Goal: Task Accomplishment & Management: Use online tool/utility

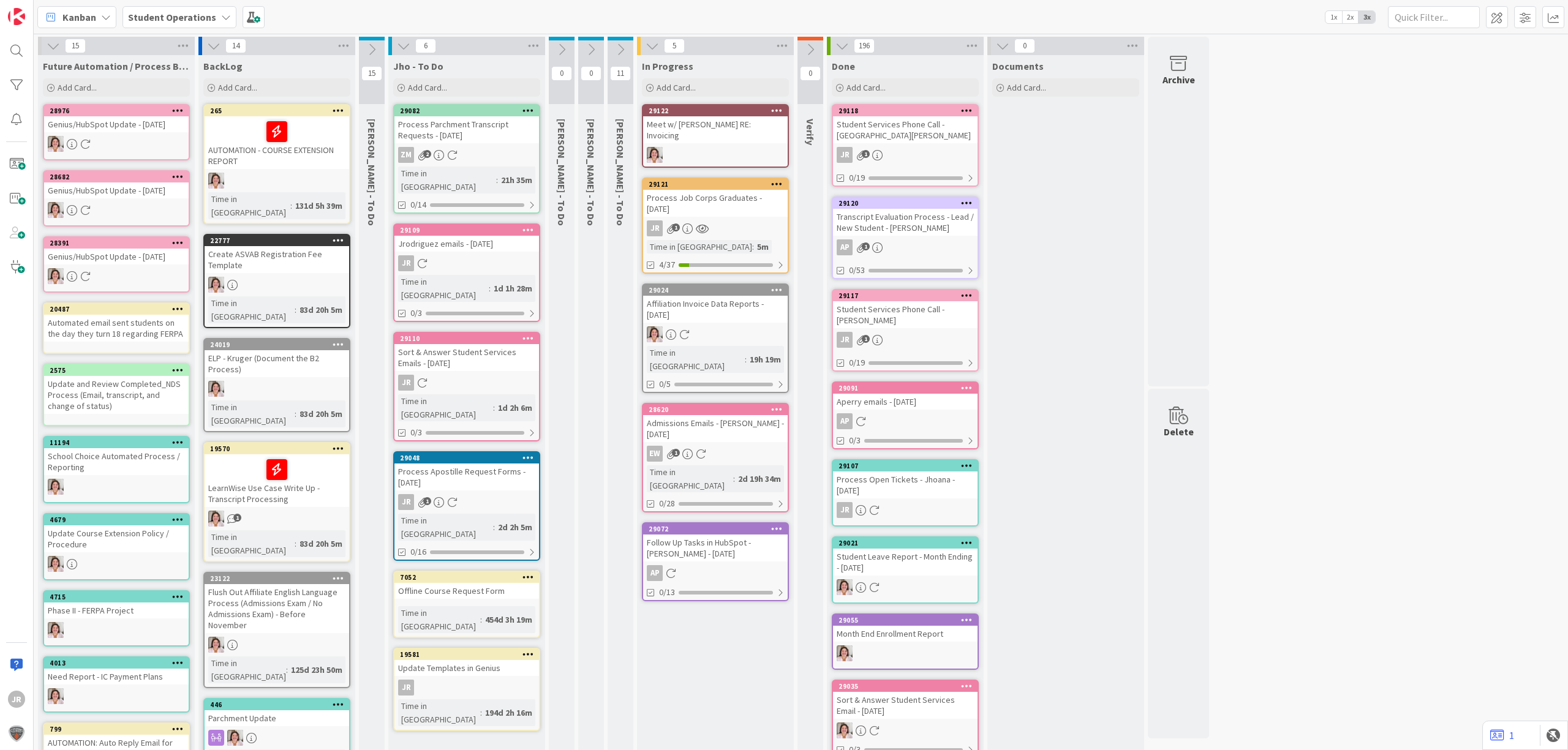
click at [702, 179] on div "29121" at bounding box center [715, 185] width 145 height 11
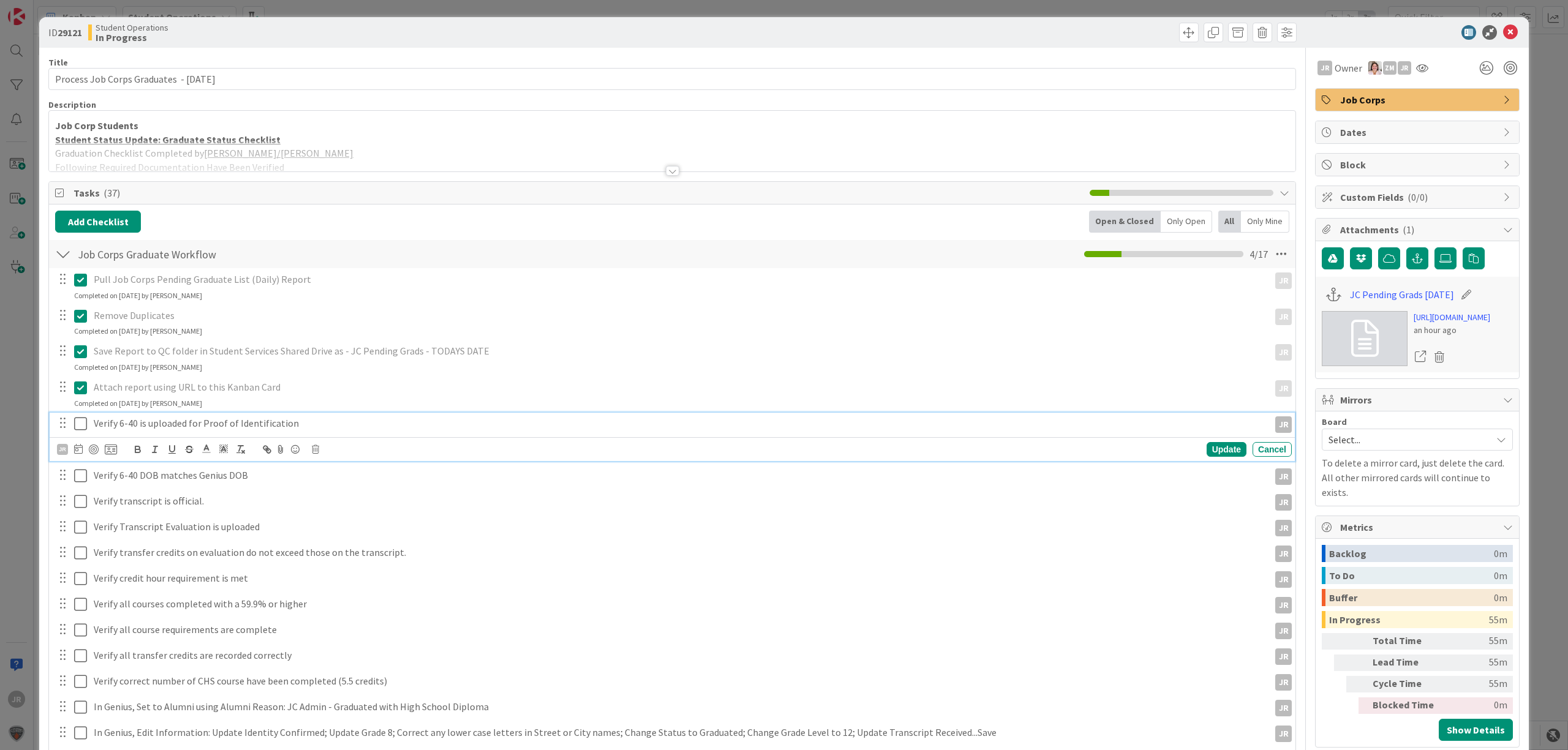
click at [78, 416] on button at bounding box center [81, 423] width 15 height 19
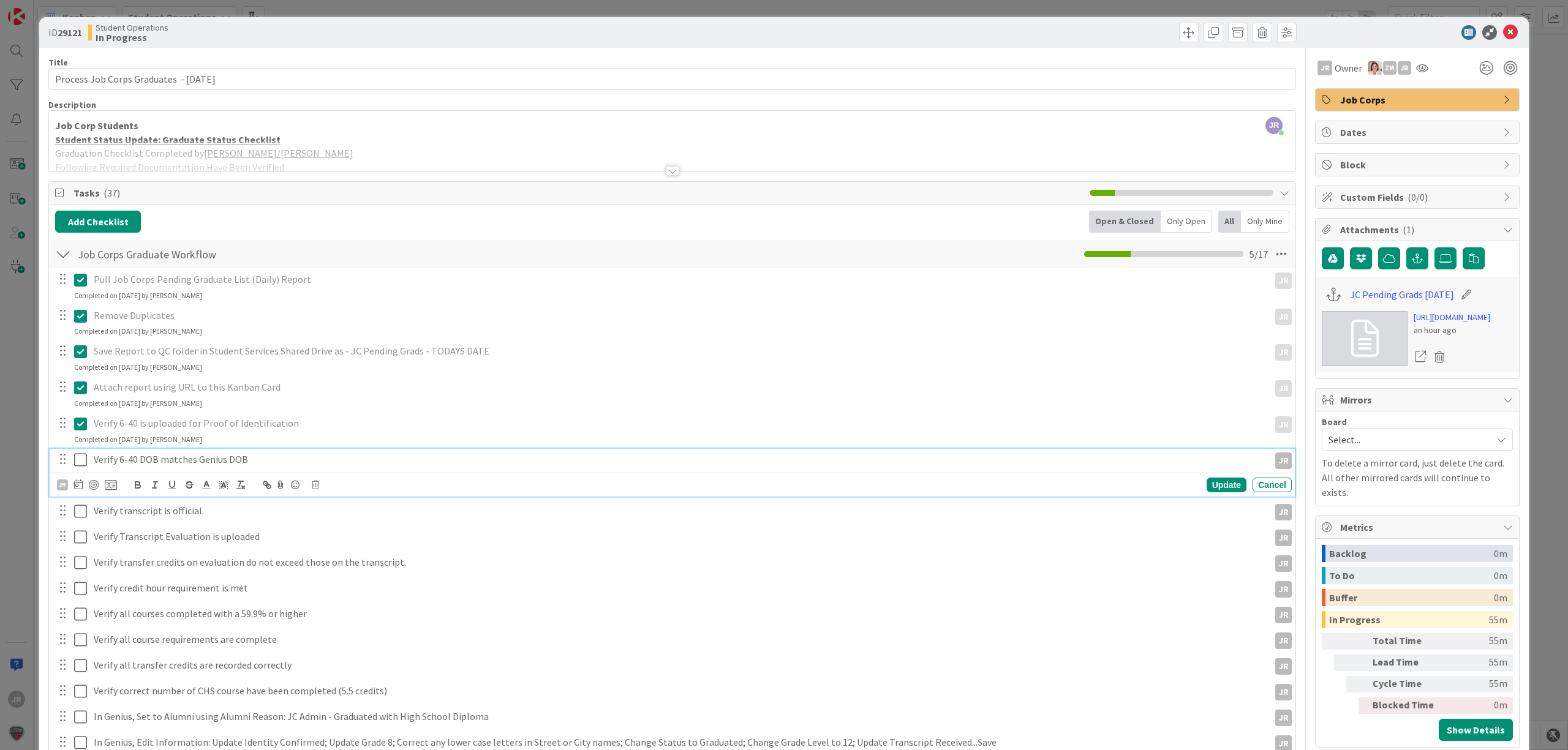
click at [79, 459] on icon at bounding box center [80, 460] width 13 height 15
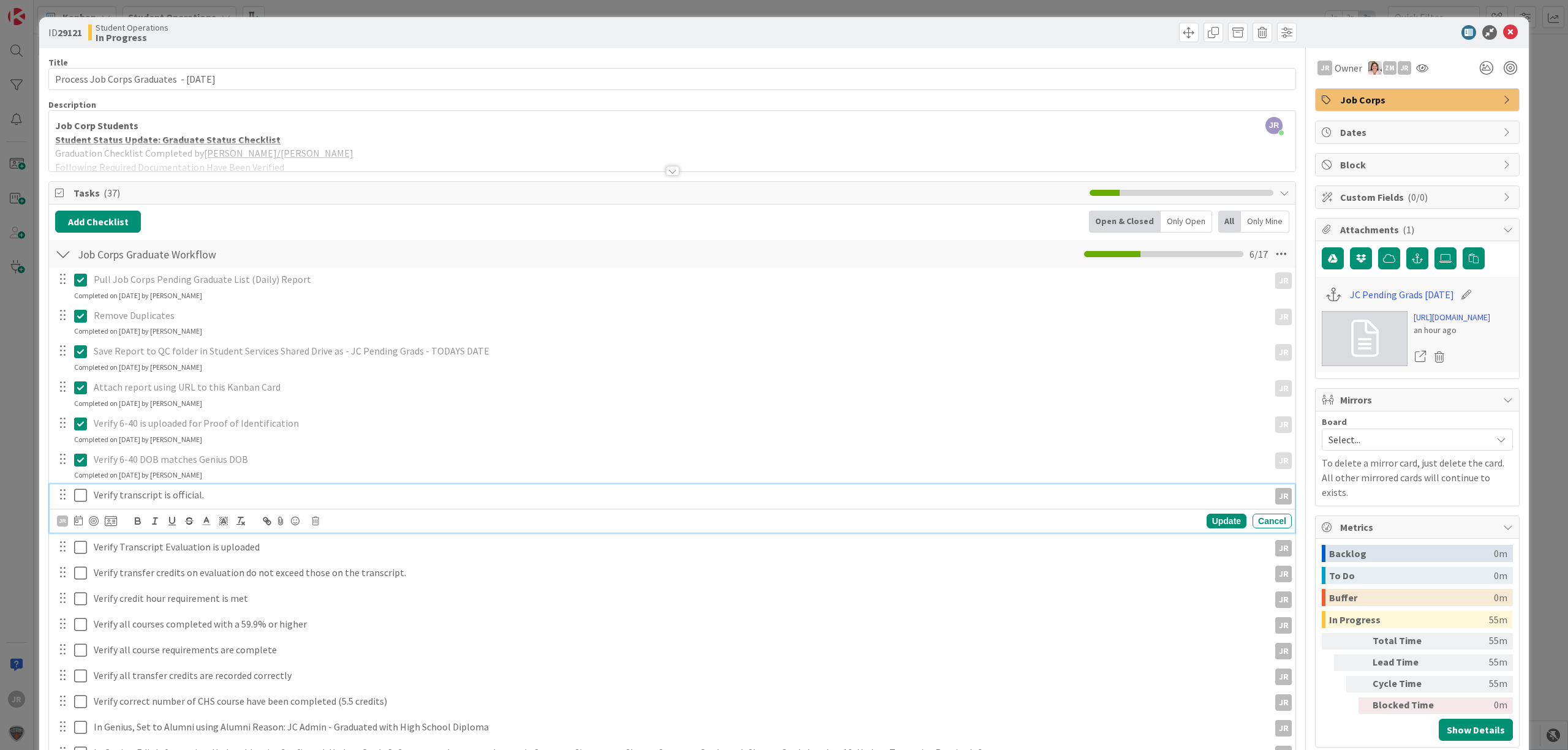
click at [83, 497] on icon at bounding box center [80, 495] width 13 height 15
click at [82, 530] on icon at bounding box center [80, 531] width 13 height 15
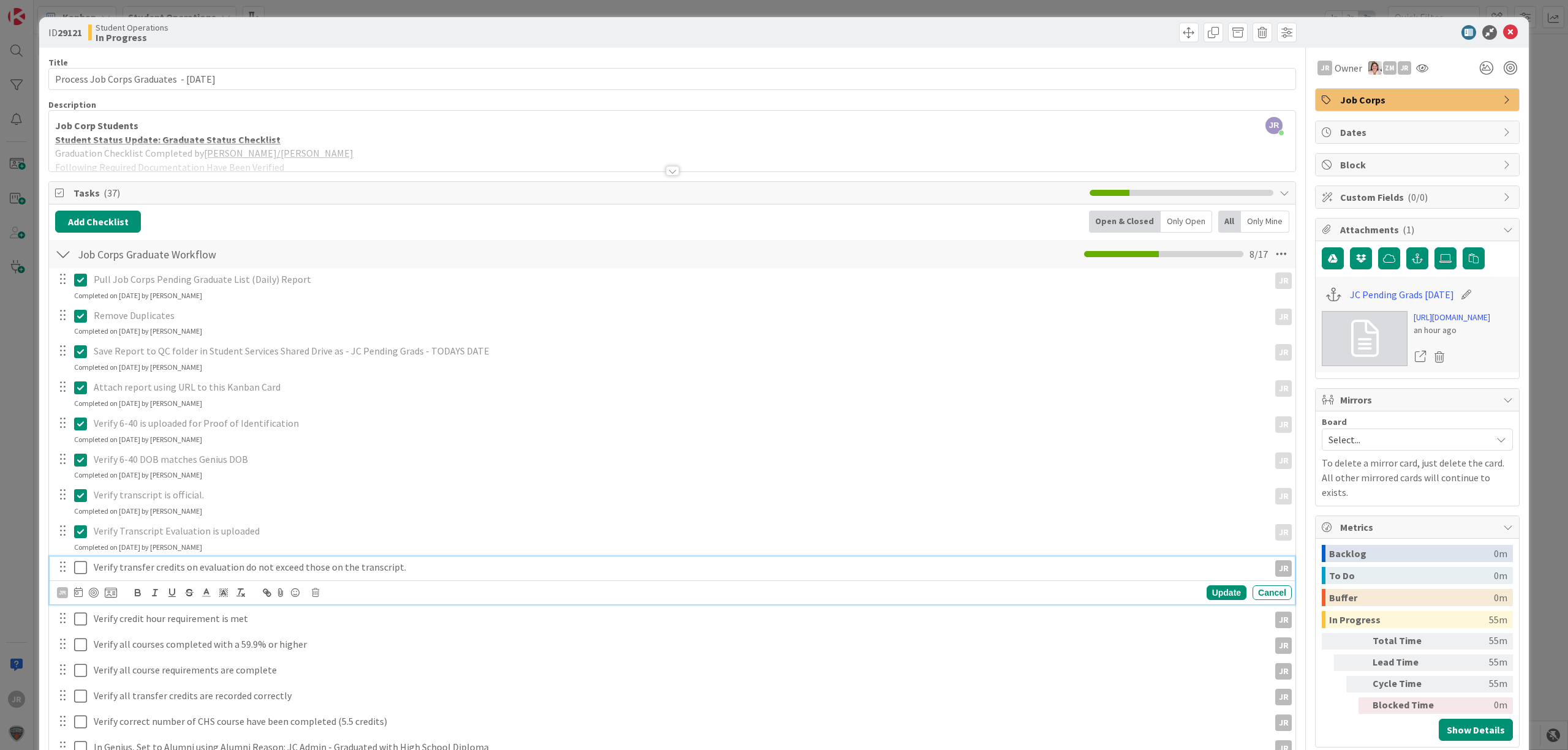
click at [79, 568] on icon at bounding box center [80, 567] width 13 height 15
drag, startPoint x: 79, startPoint y: 603, endPoint x: 79, endPoint y: 637, distance: 34.0
click at [79, 605] on icon at bounding box center [80, 603] width 13 height 15
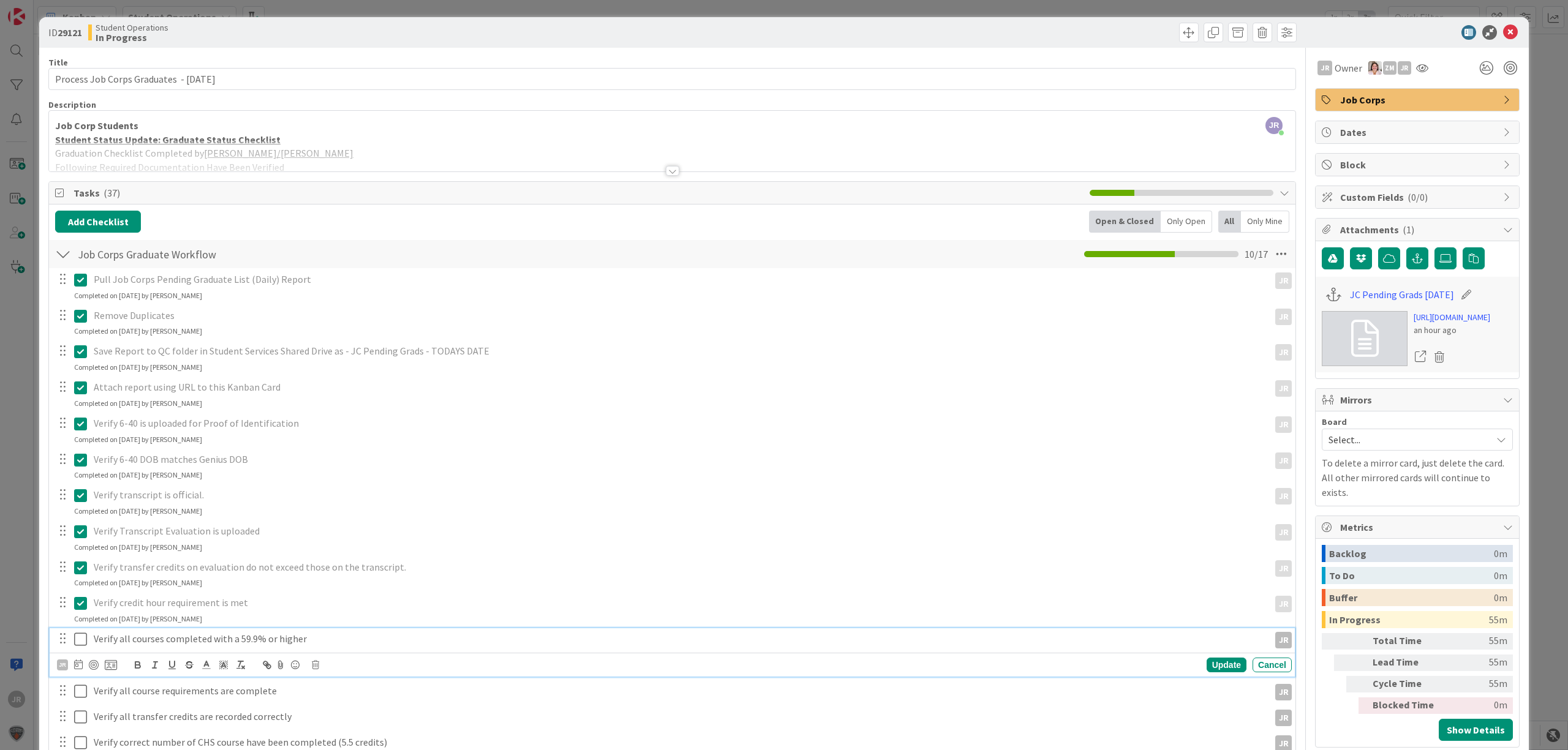
click at [81, 645] on icon at bounding box center [80, 639] width 13 height 15
click at [87, 679] on icon at bounding box center [80, 675] width 13 height 15
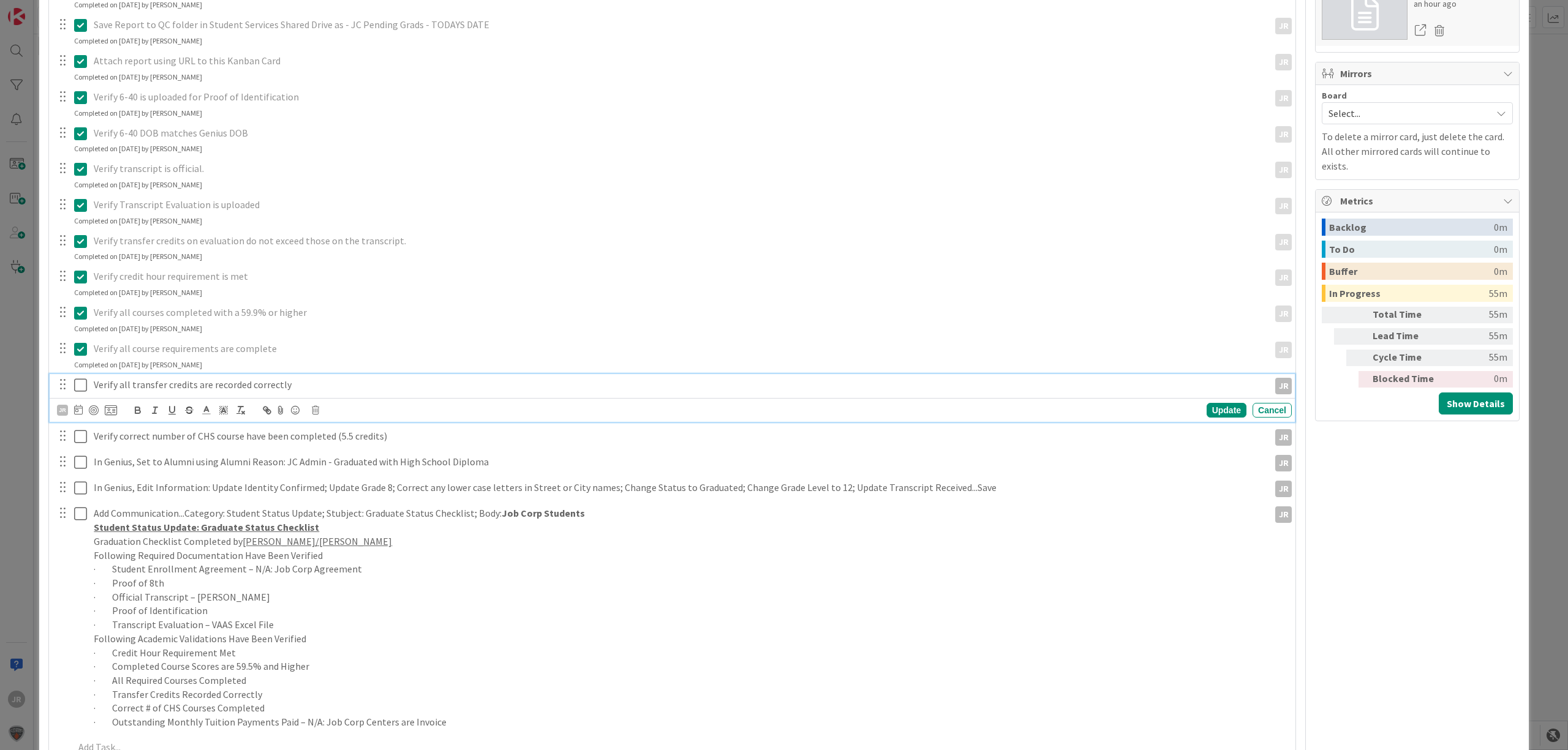
click at [83, 387] on icon at bounding box center [80, 386] width 13 height 15
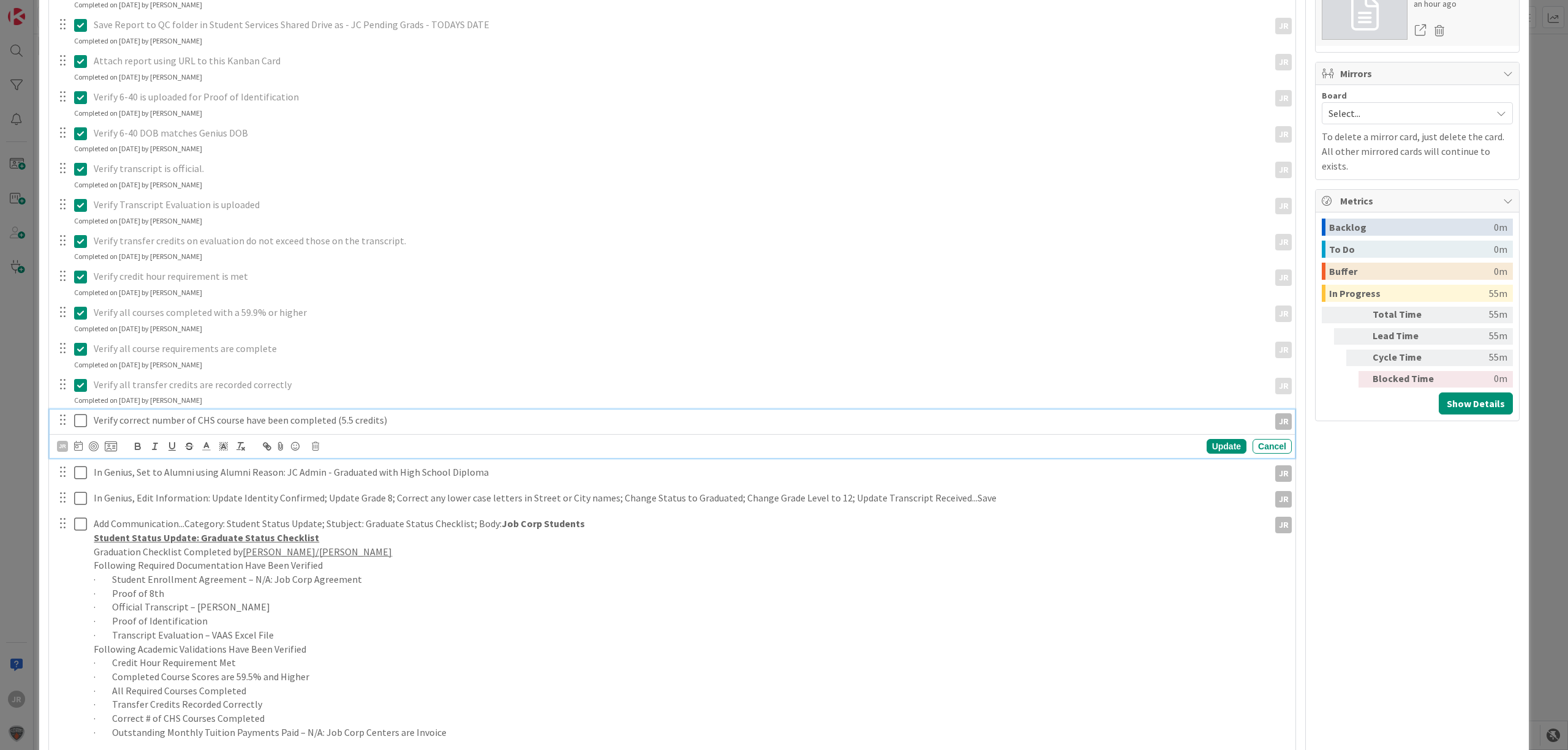
click at [82, 424] on icon at bounding box center [80, 421] width 13 height 15
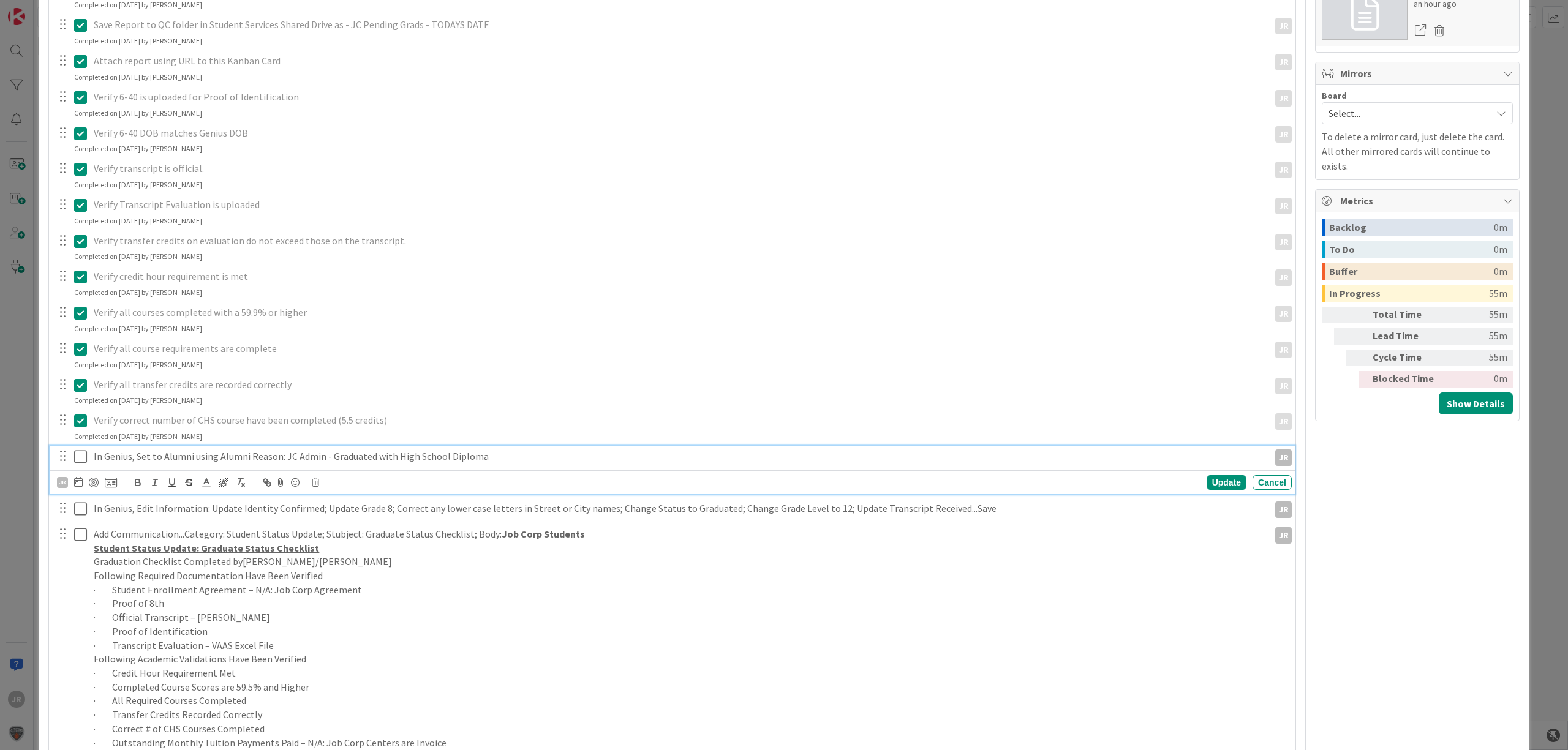
click at [82, 464] on icon at bounding box center [80, 457] width 13 height 15
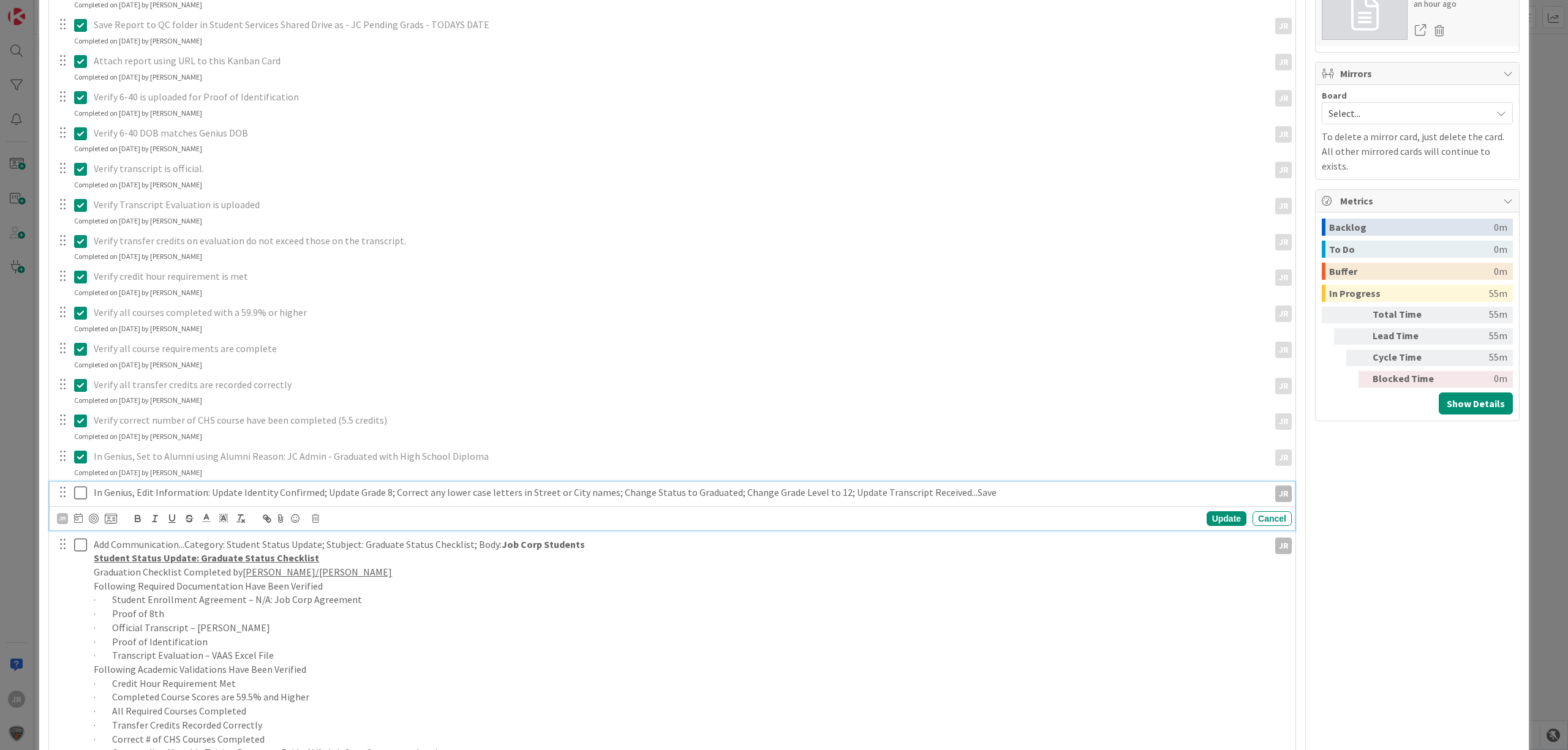
click at [82, 496] on icon at bounding box center [80, 493] width 13 height 15
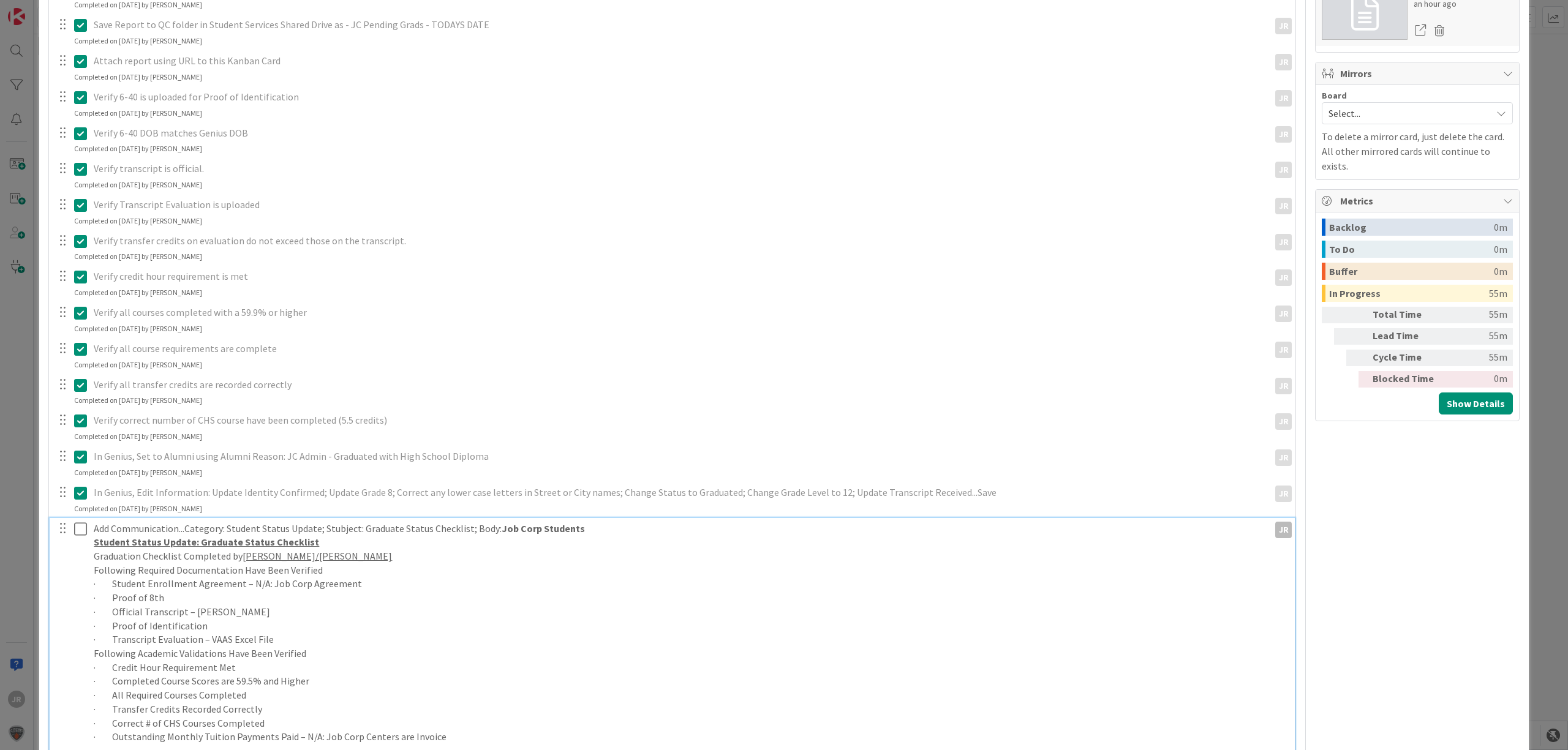
click at [79, 528] on icon at bounding box center [80, 530] width 13 height 15
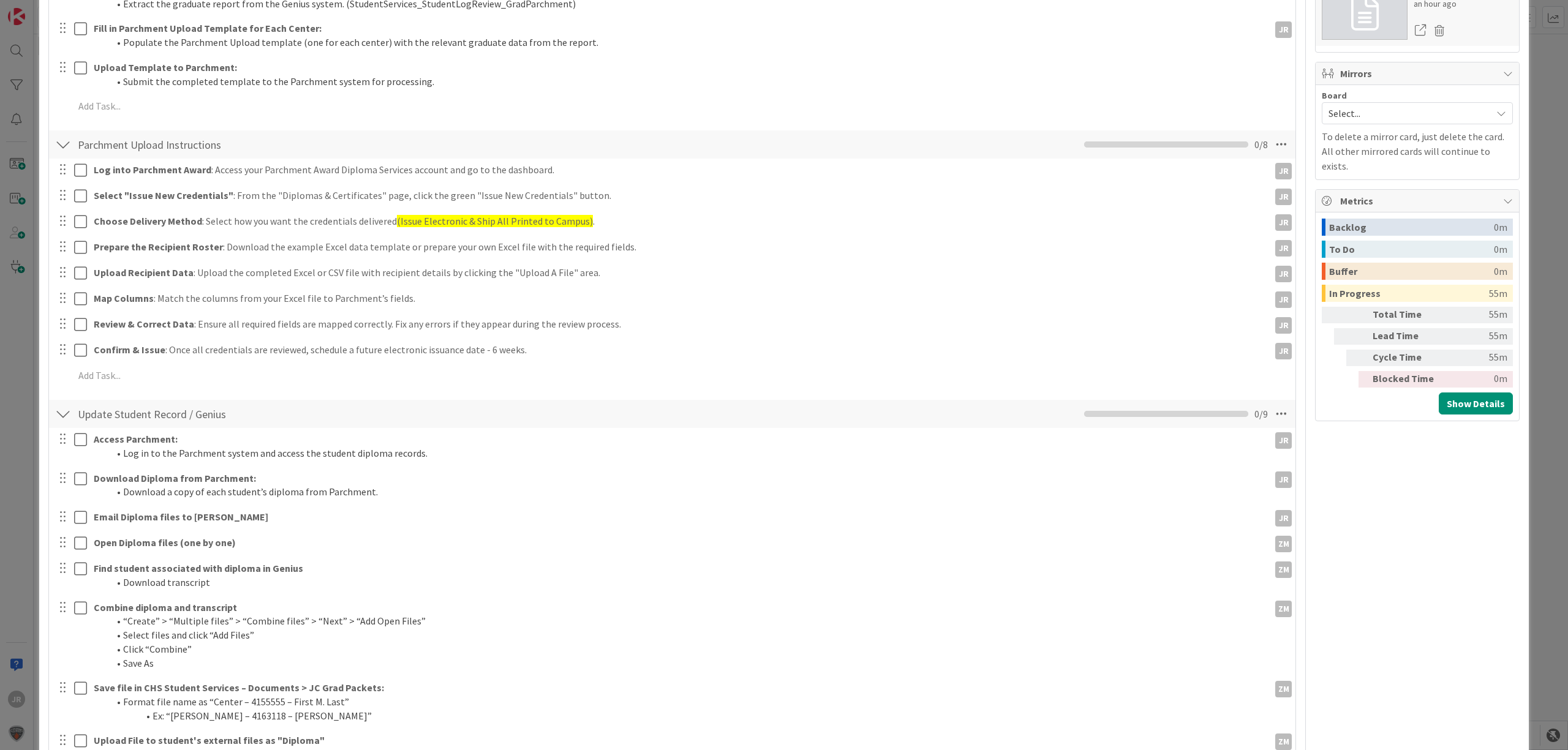
scroll to position [81, 0]
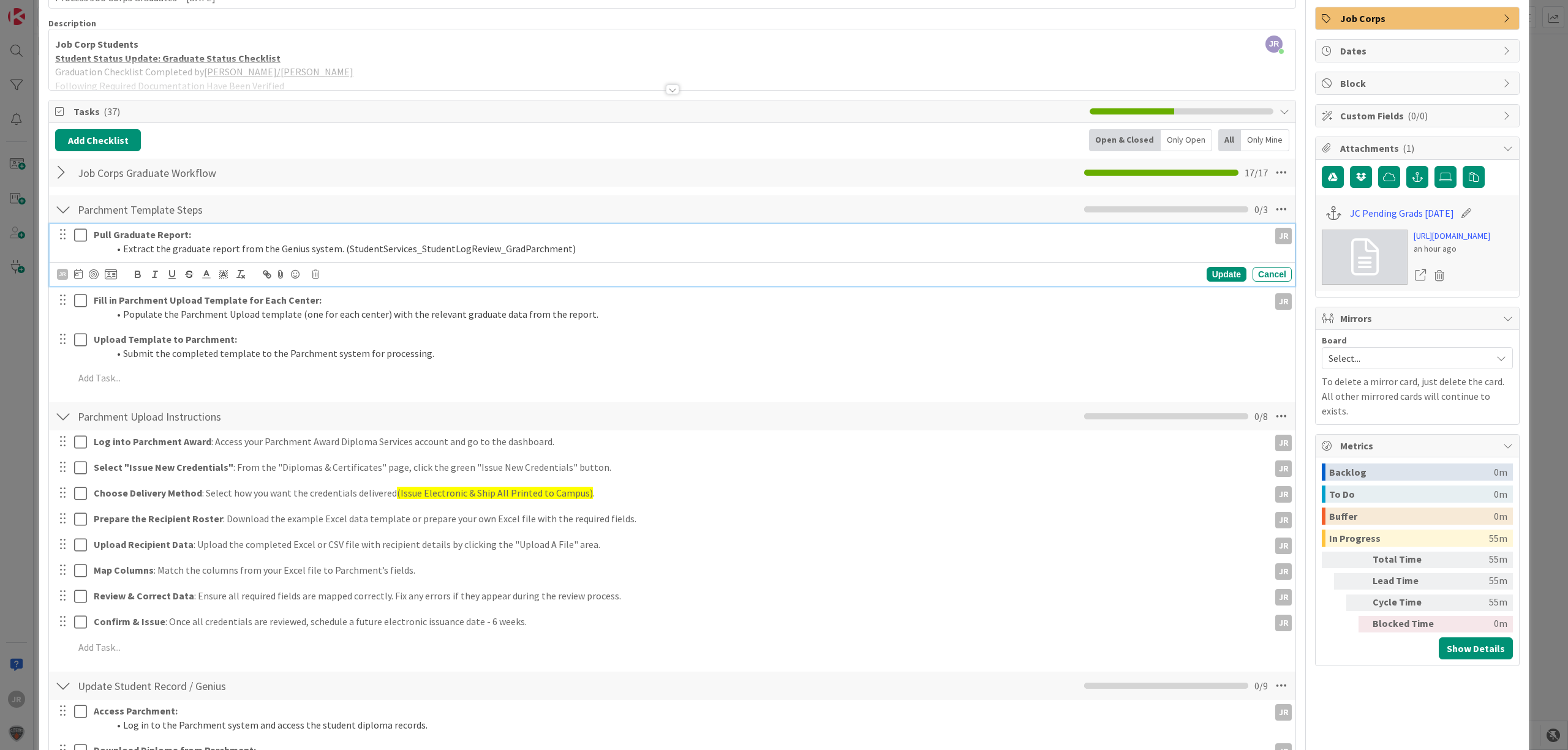
click at [79, 238] on icon at bounding box center [80, 235] width 13 height 15
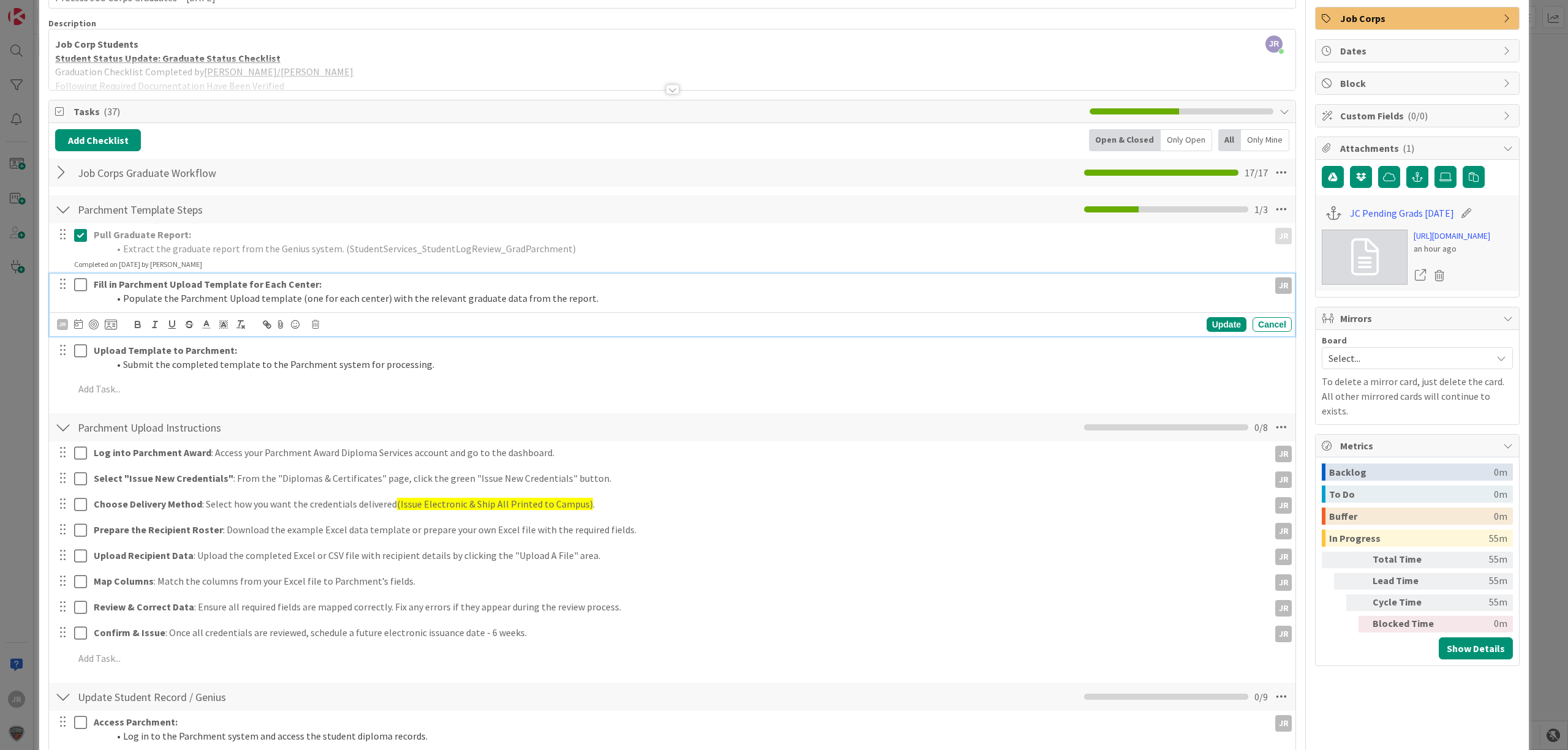
click at [79, 287] on icon at bounding box center [80, 285] width 13 height 15
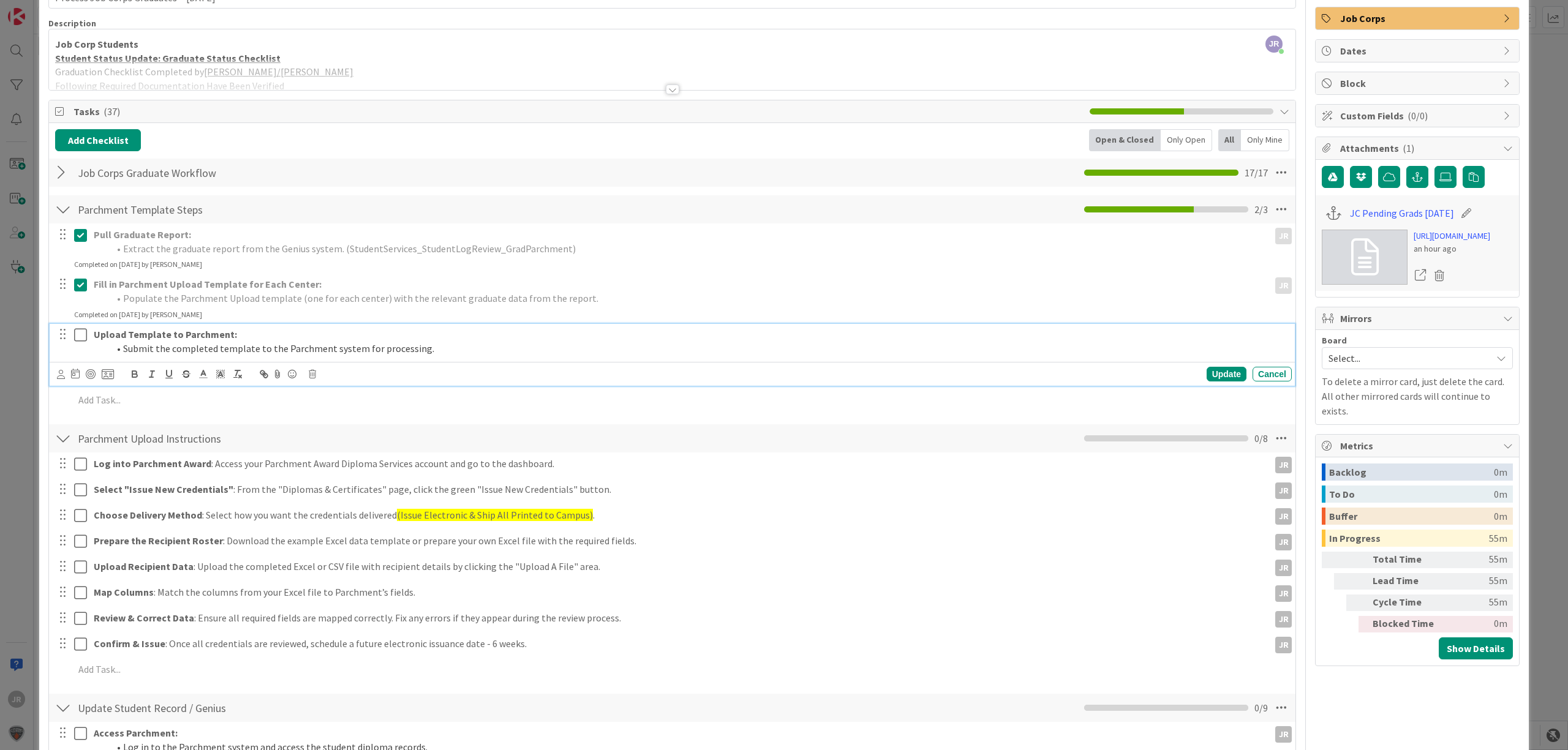
click at [79, 342] on icon at bounding box center [80, 335] width 13 height 15
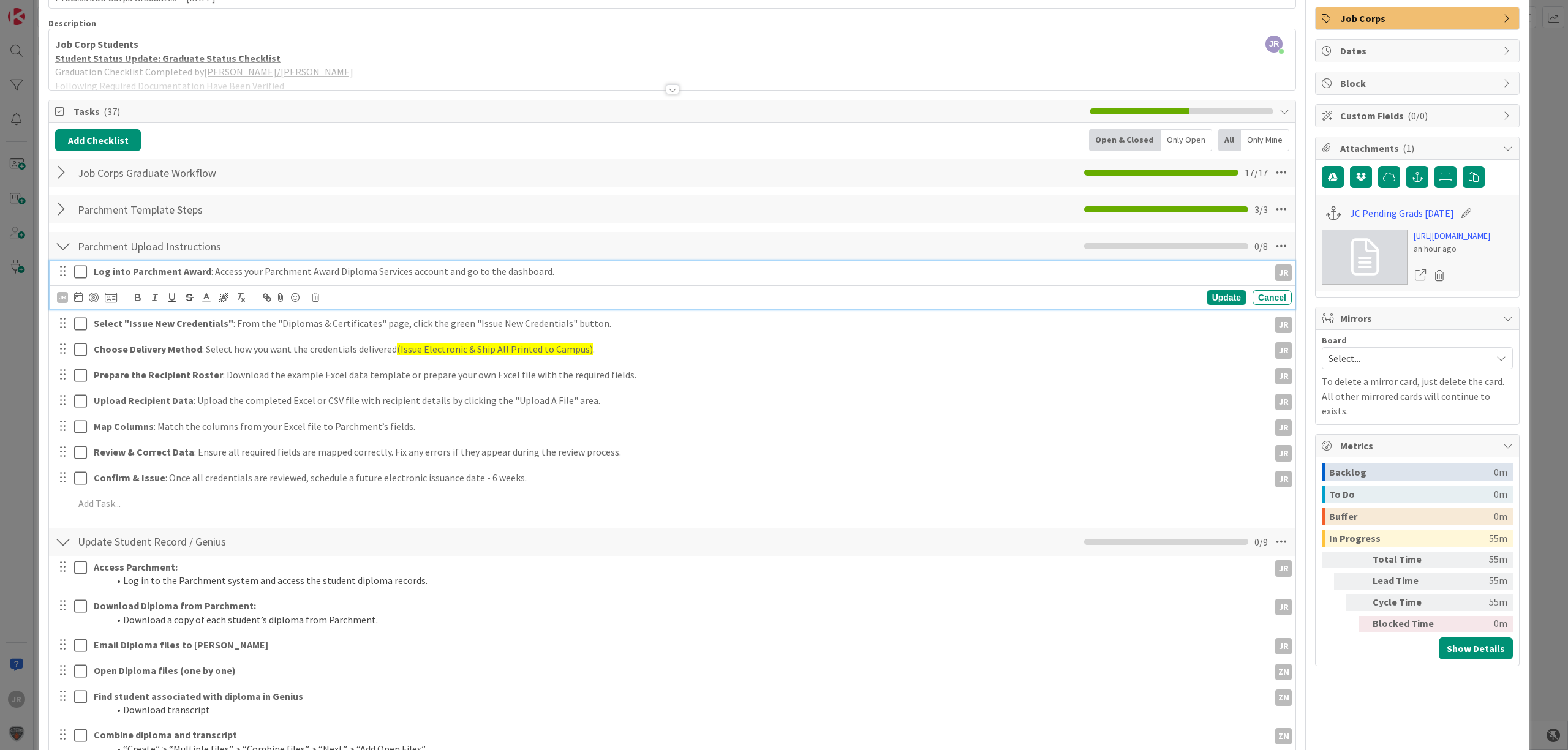
click at [81, 270] on icon at bounding box center [80, 272] width 13 height 15
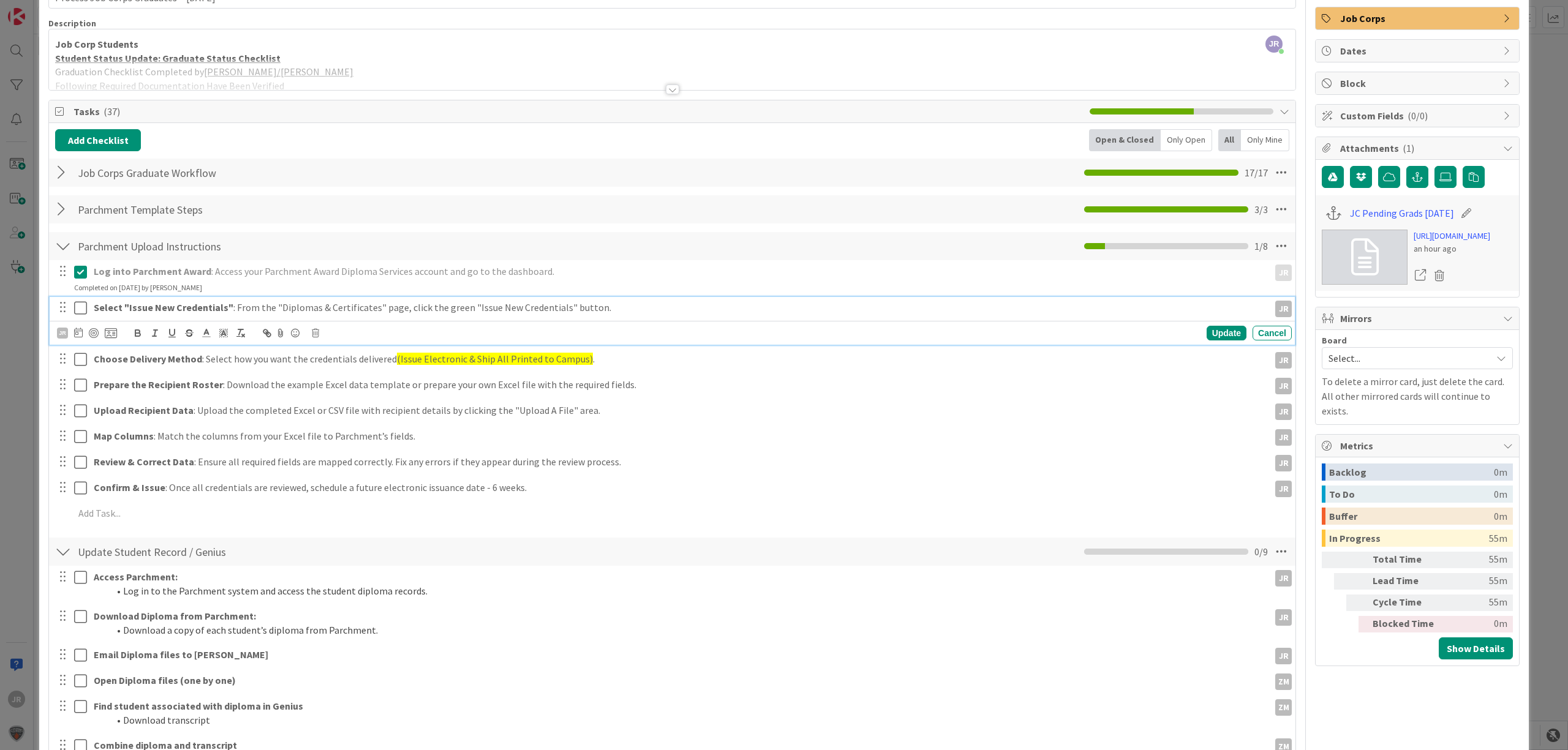
click at [81, 309] on icon at bounding box center [80, 308] width 13 height 15
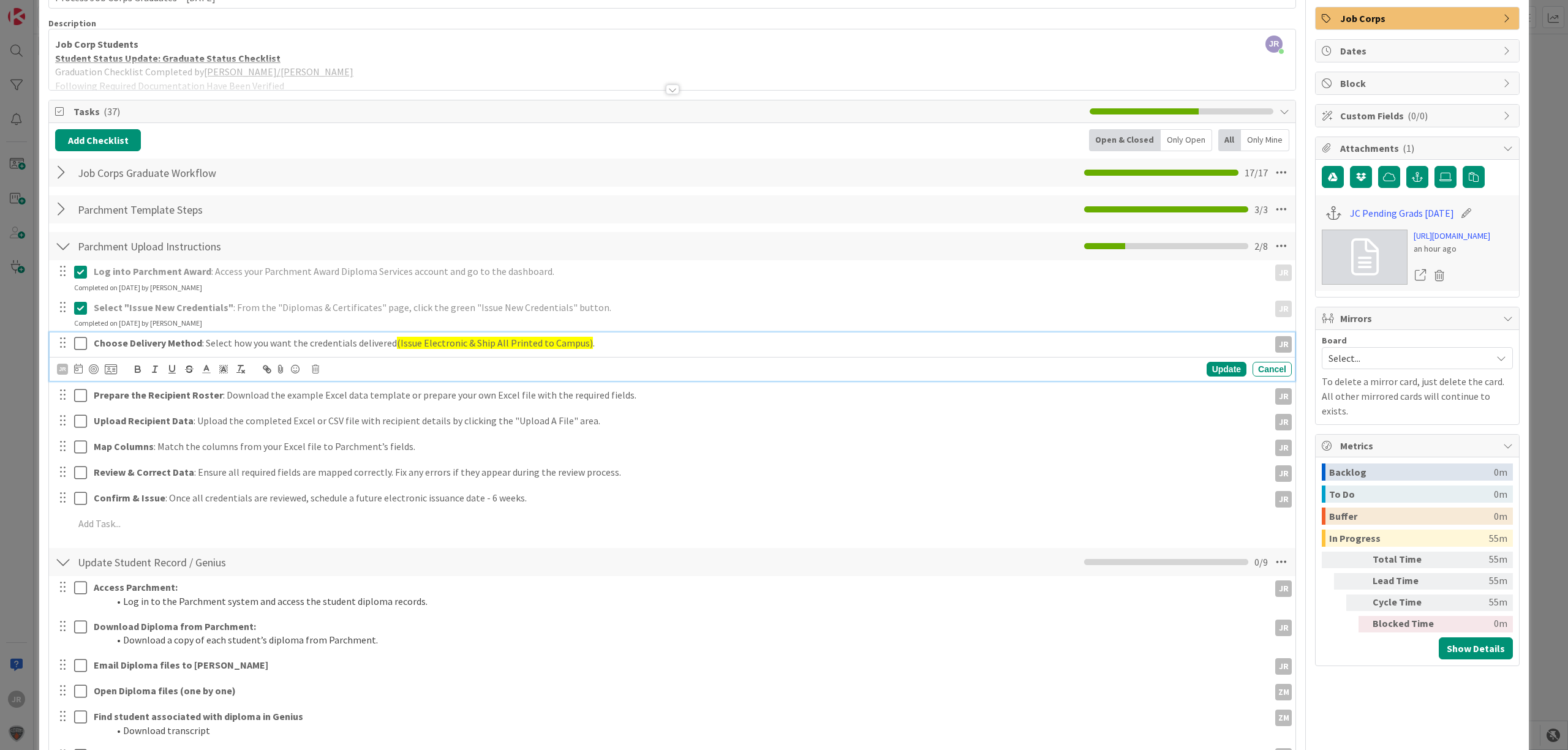
click at [81, 353] on button at bounding box center [81, 343] width 15 height 19
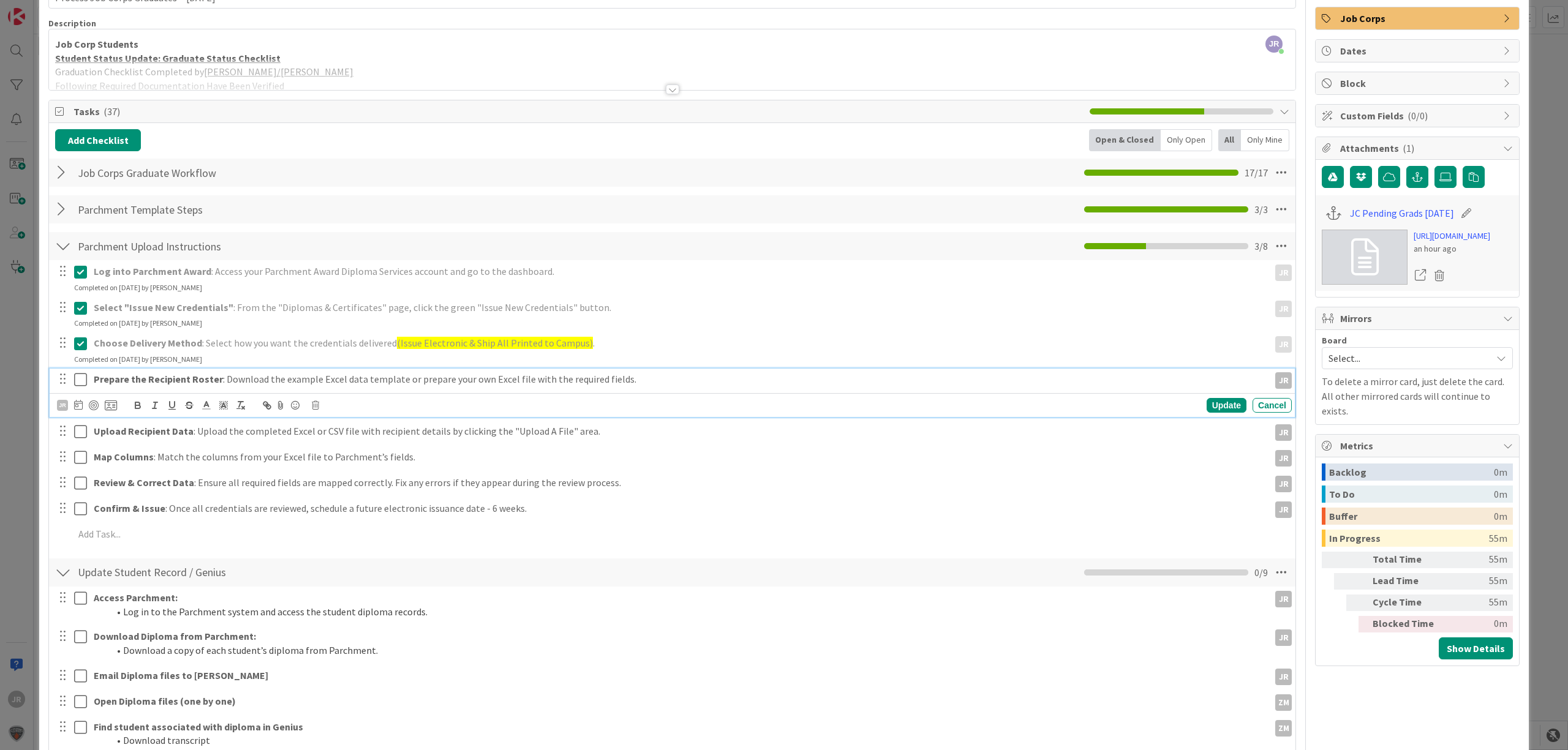
drag, startPoint x: 81, startPoint y: 378, endPoint x: 81, endPoint y: 412, distance: 34.0
click at [81, 380] on icon at bounding box center [80, 380] width 13 height 15
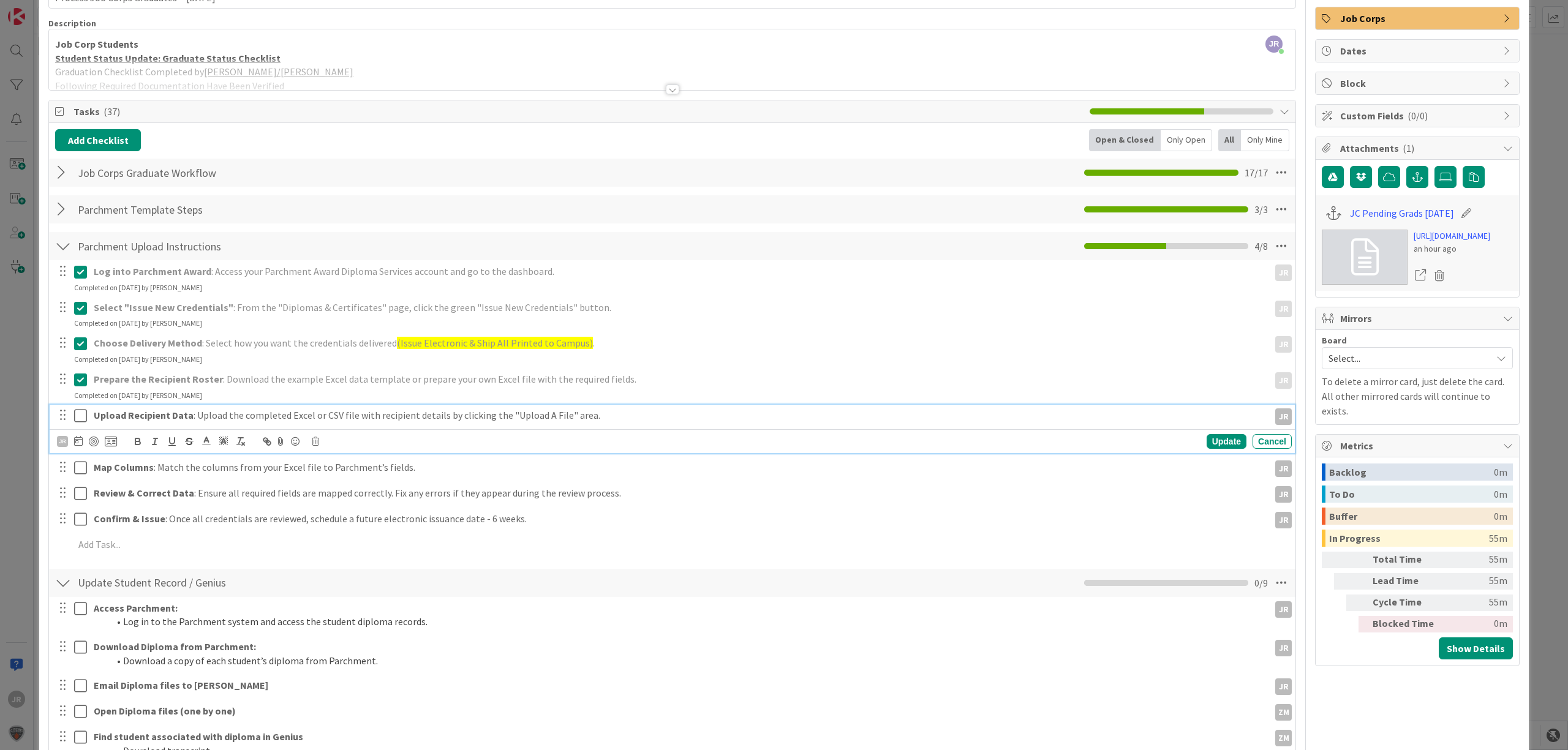
click at [81, 412] on icon at bounding box center [80, 416] width 13 height 15
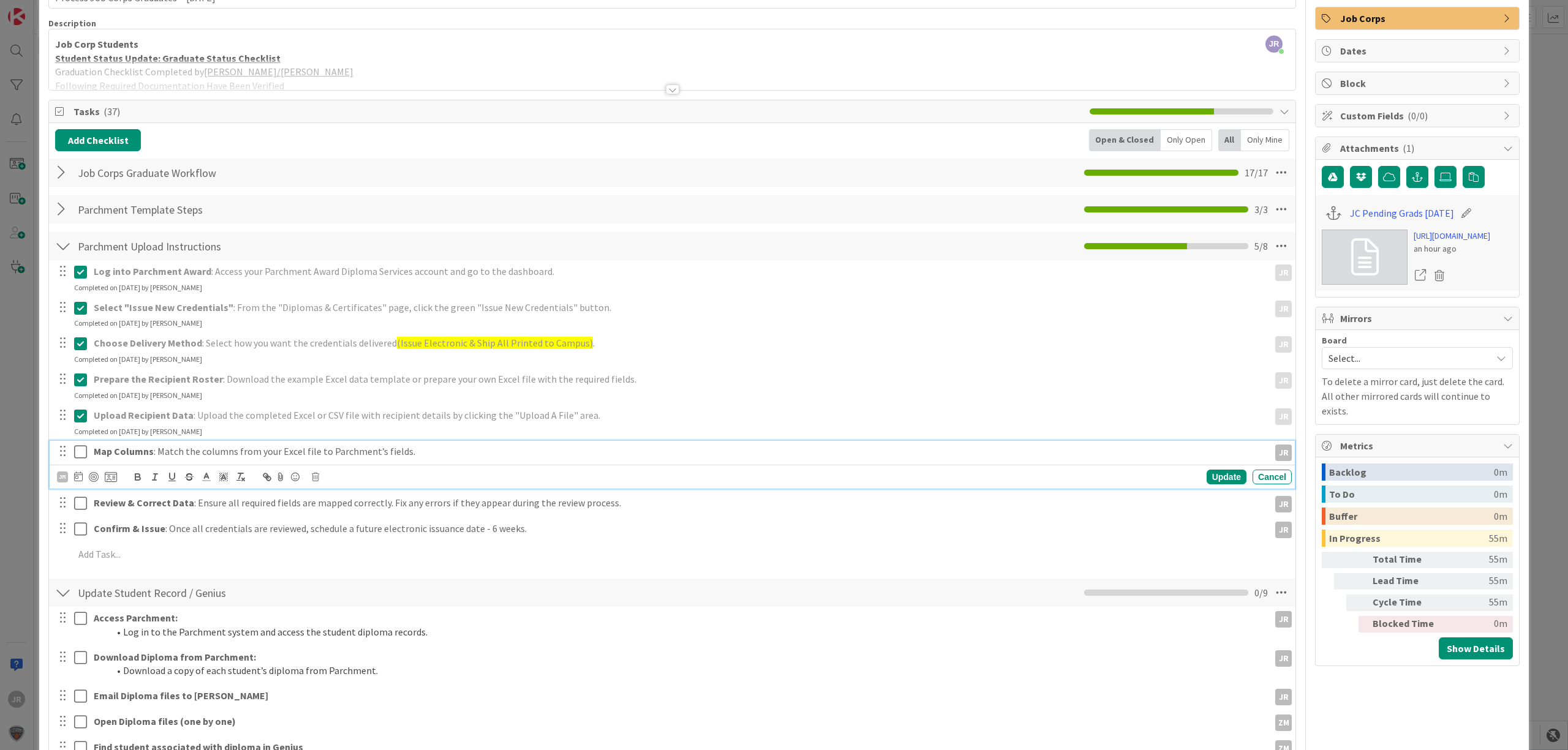
click at [83, 447] on icon at bounding box center [80, 452] width 13 height 15
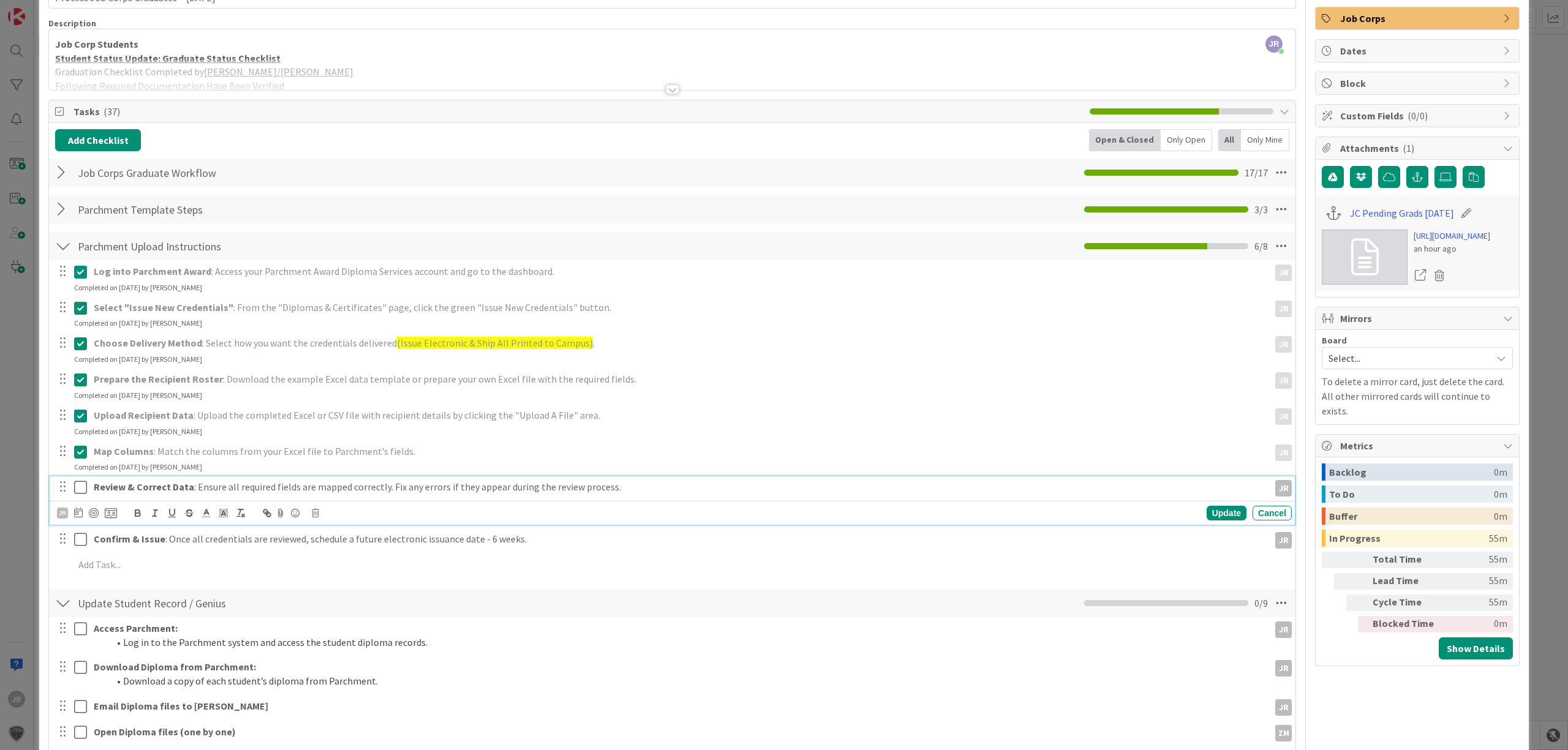
click at [83, 489] on icon at bounding box center [80, 487] width 13 height 15
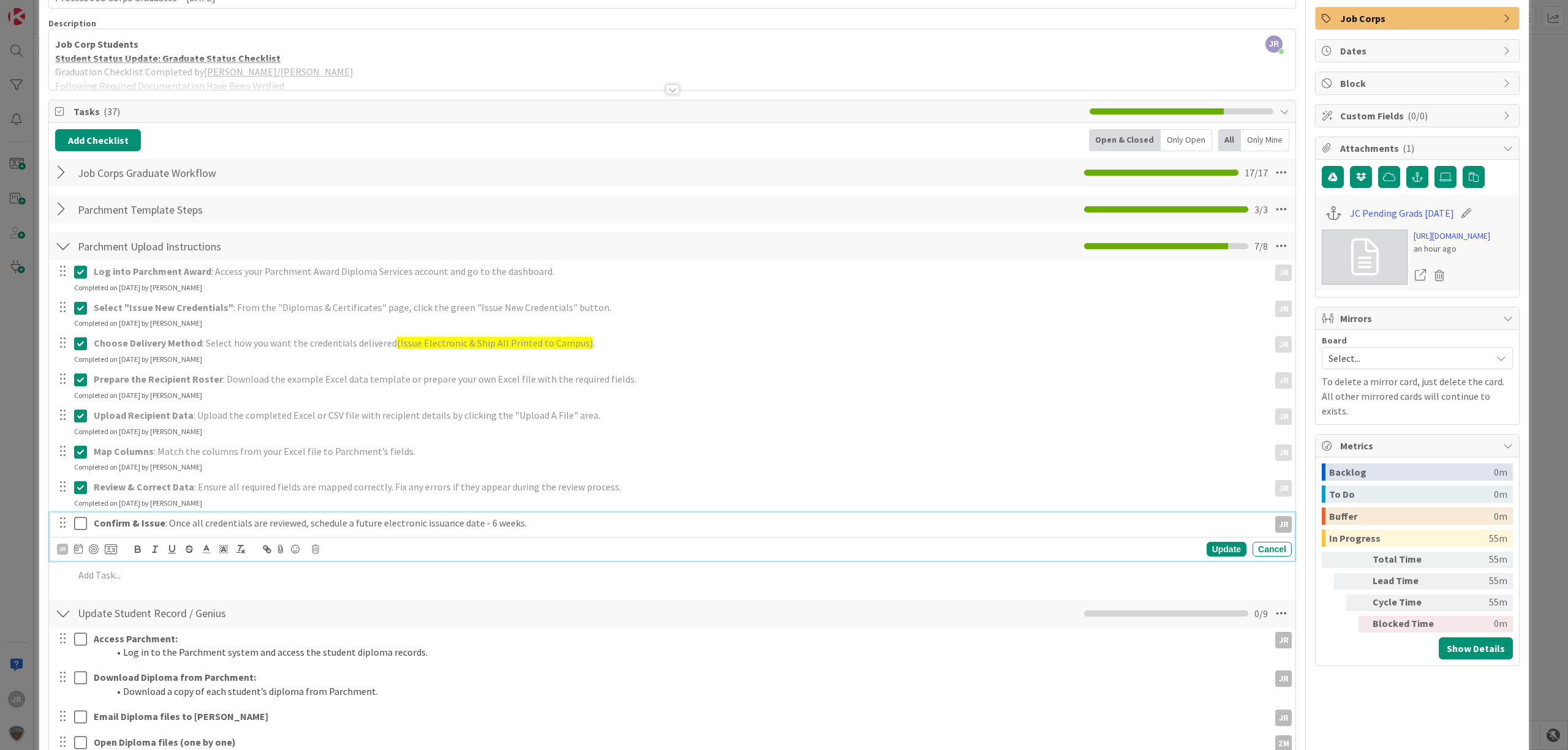
click at [83, 523] on icon at bounding box center [80, 524] width 13 height 15
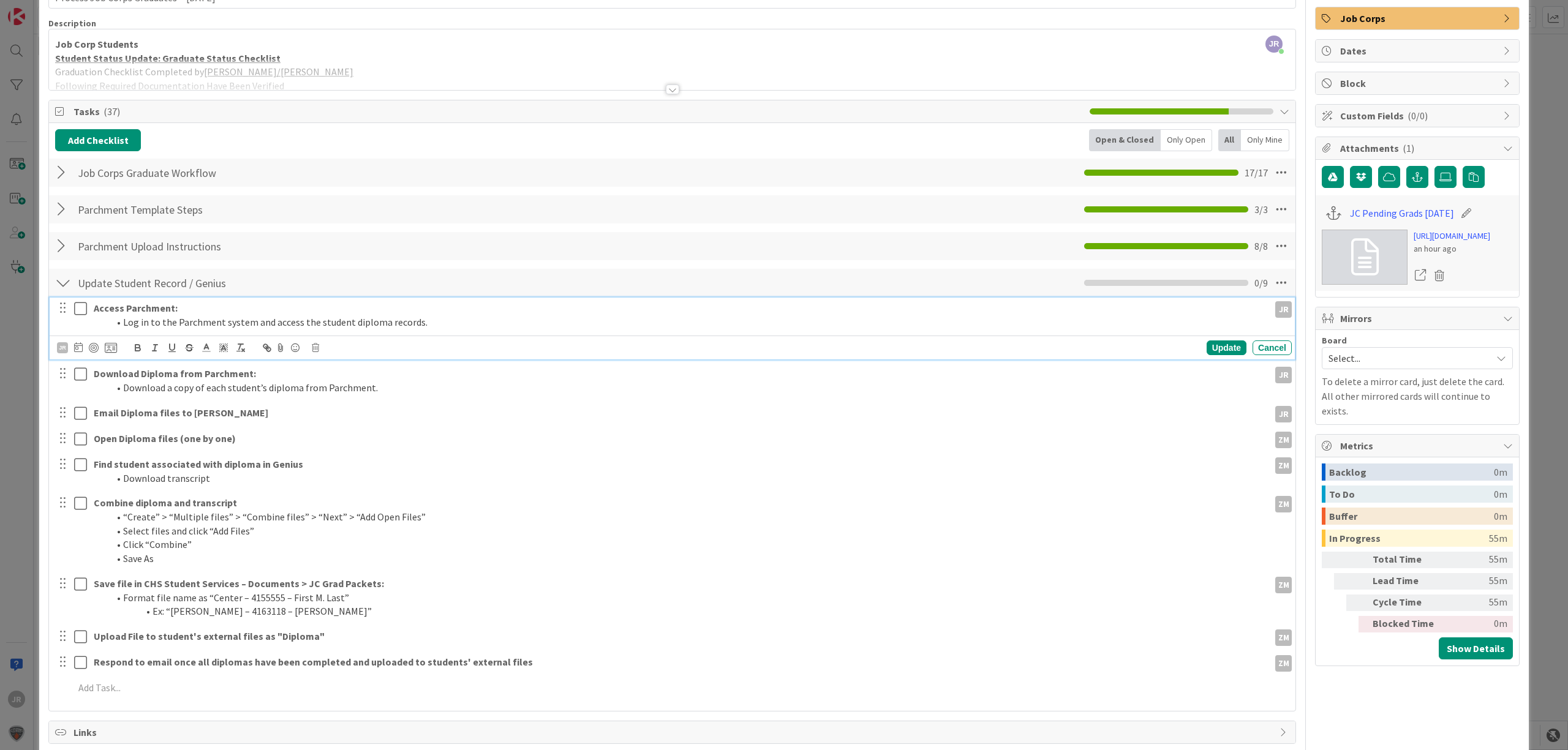
click at [81, 306] on icon at bounding box center [80, 309] width 13 height 15
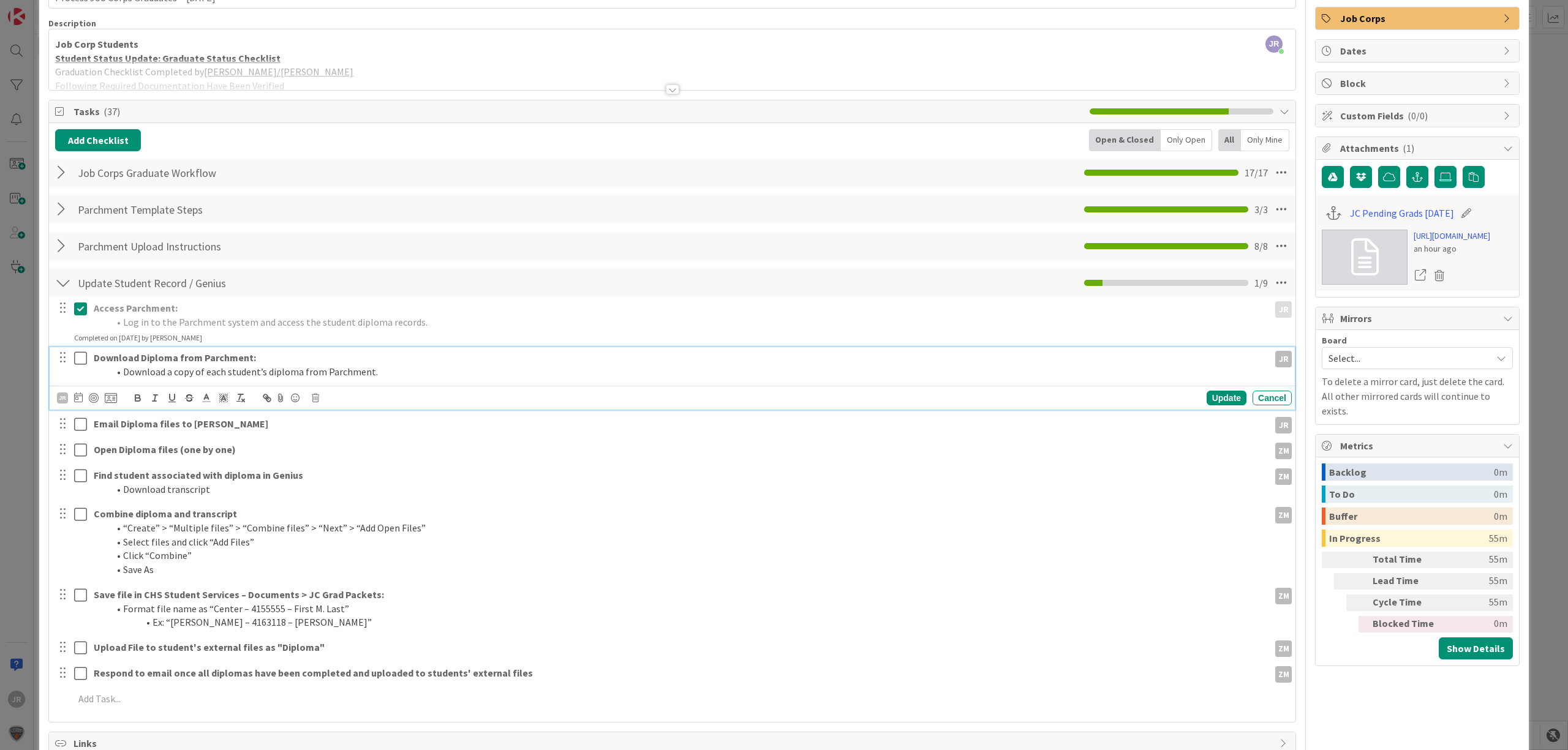
click at [81, 358] on icon at bounding box center [80, 358] width 13 height 15
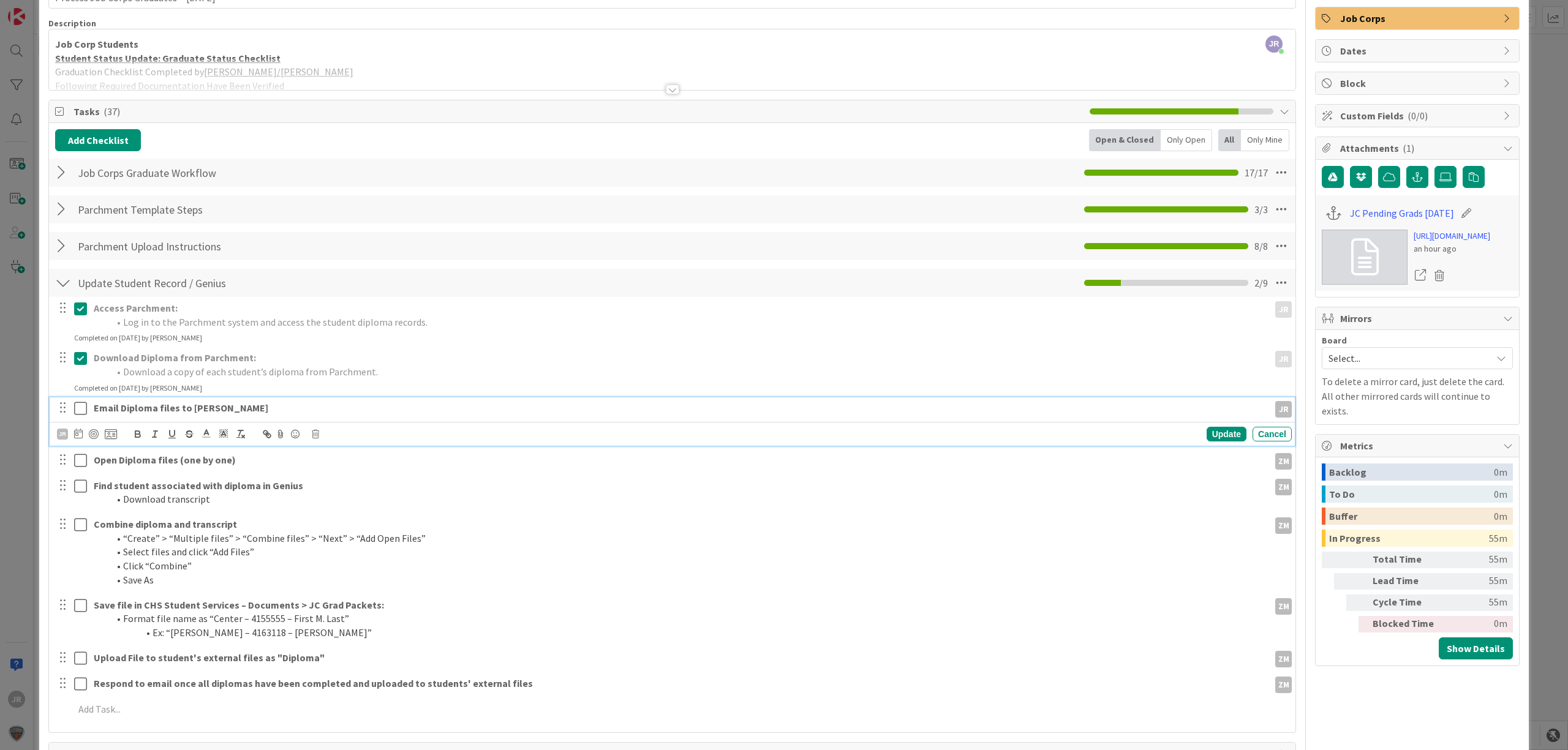
click at [81, 411] on icon at bounding box center [80, 409] width 13 height 15
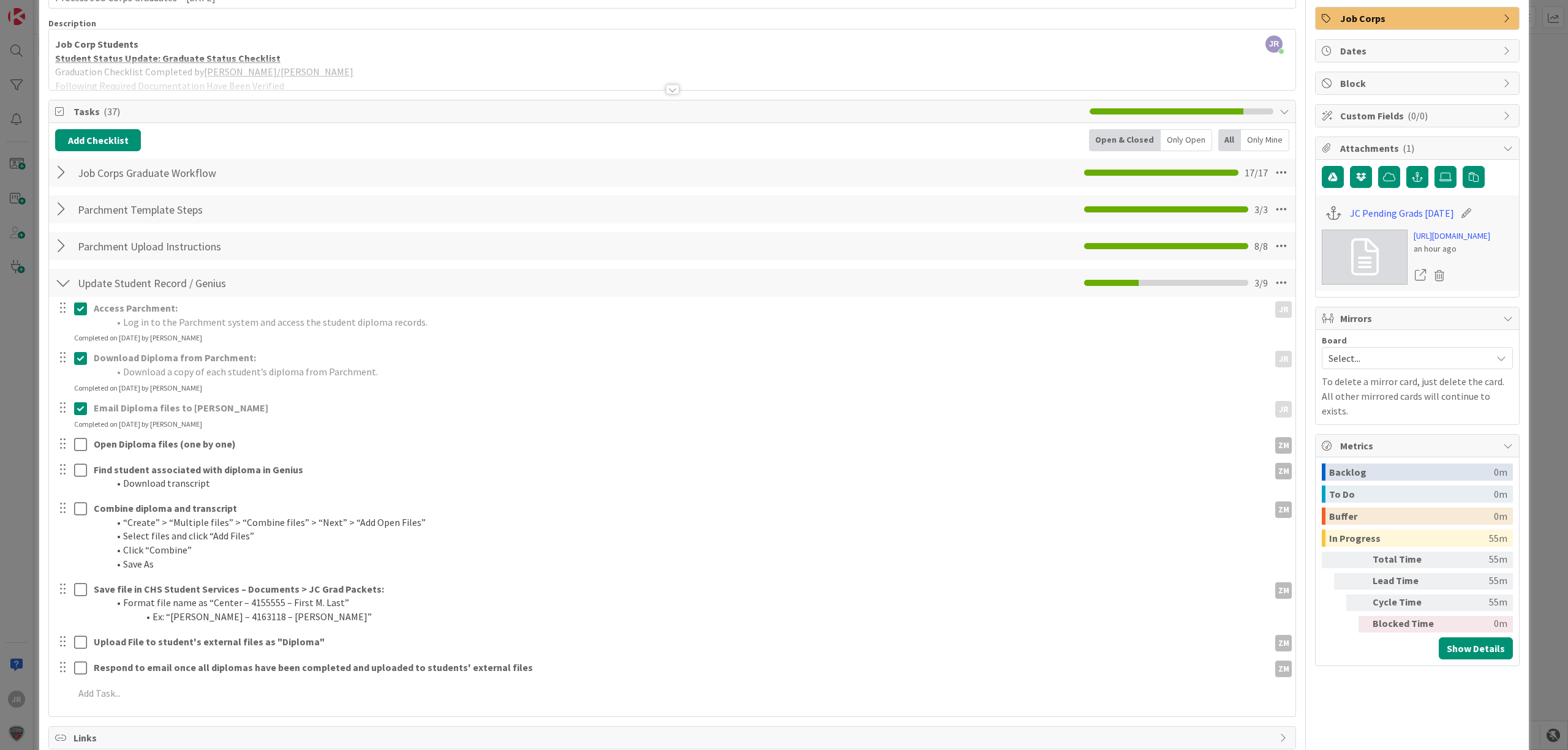
scroll to position [0, 0]
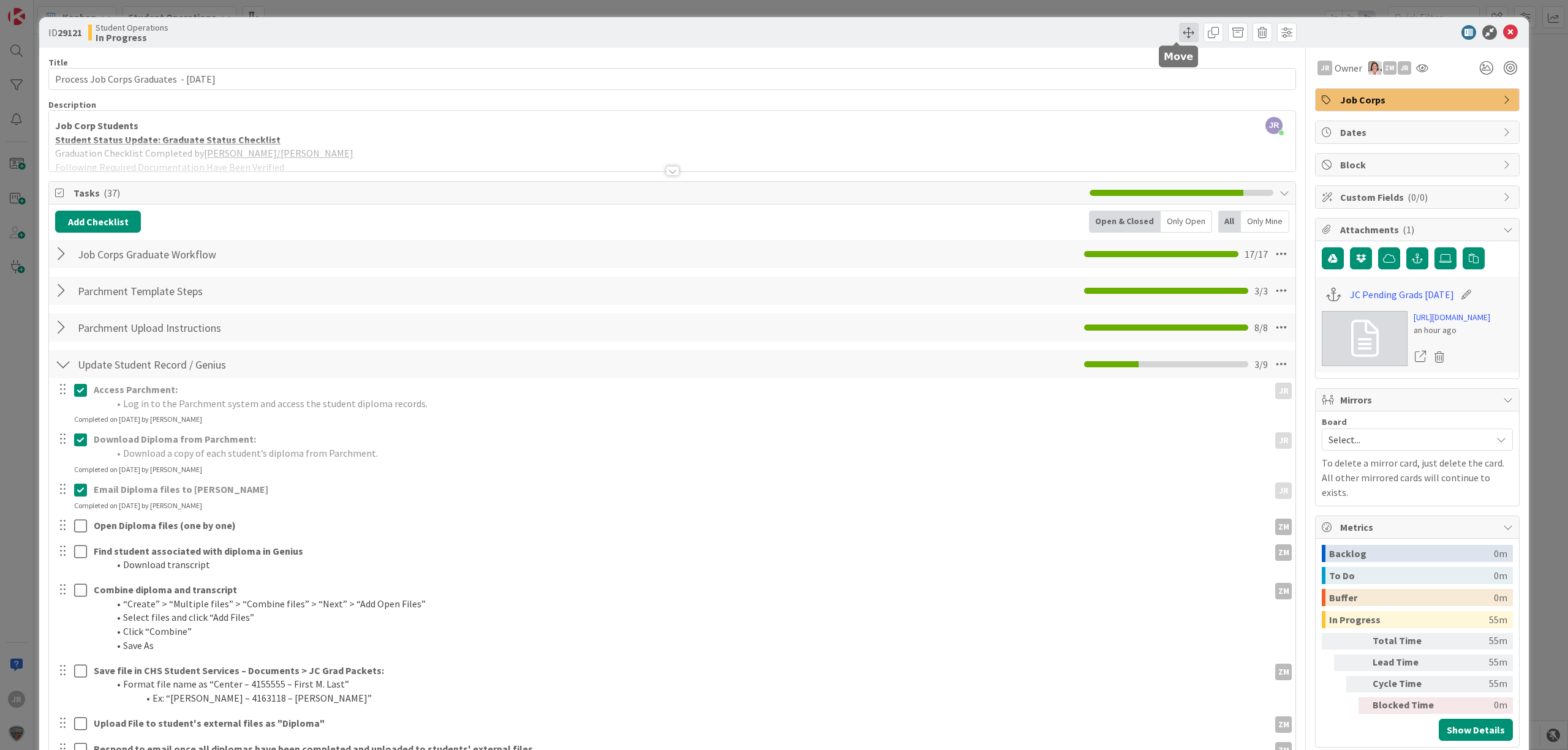
click at [1179, 30] on span at bounding box center [1189, 32] width 19 height 19
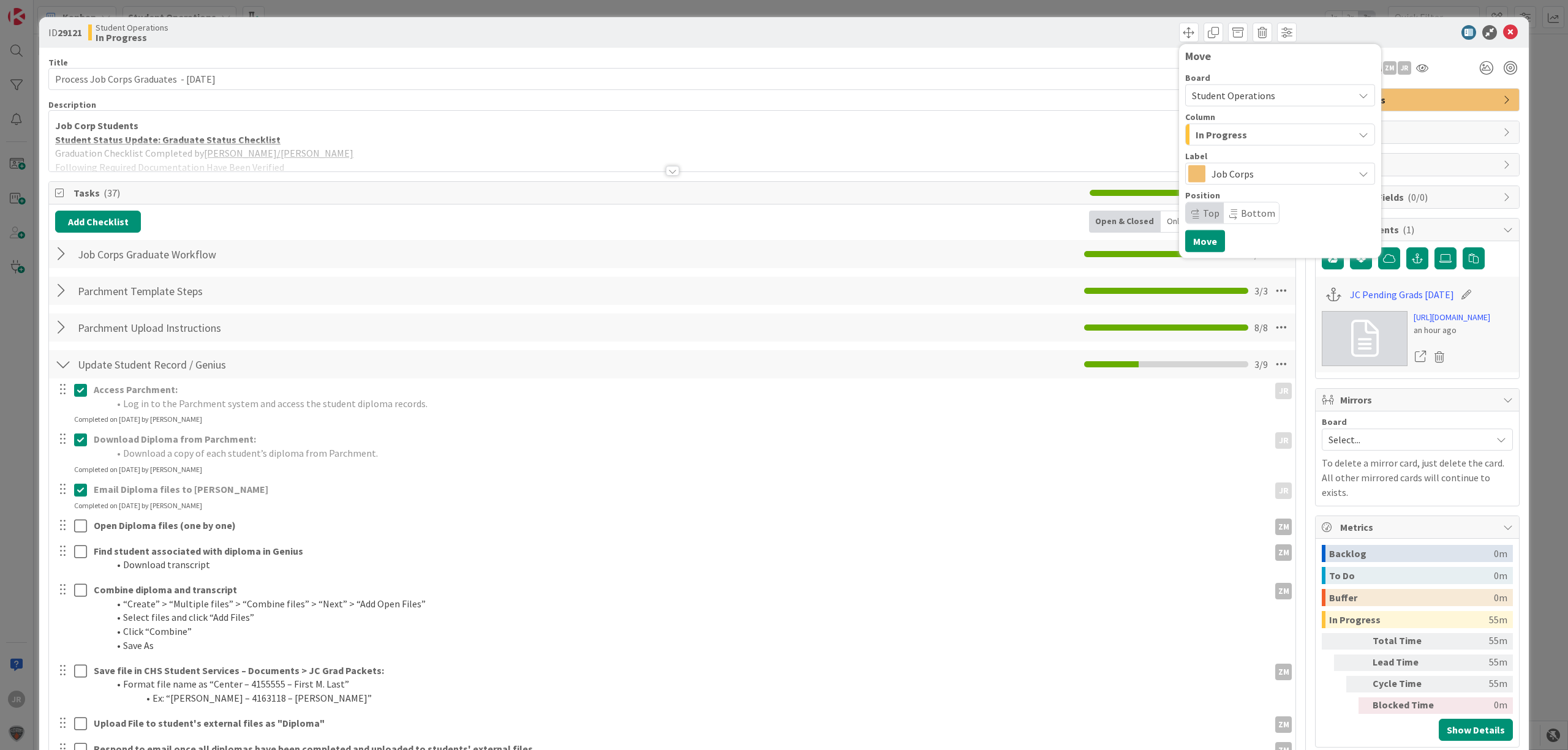
click at [1215, 132] on span "In Progress" at bounding box center [1222, 134] width 52 height 16
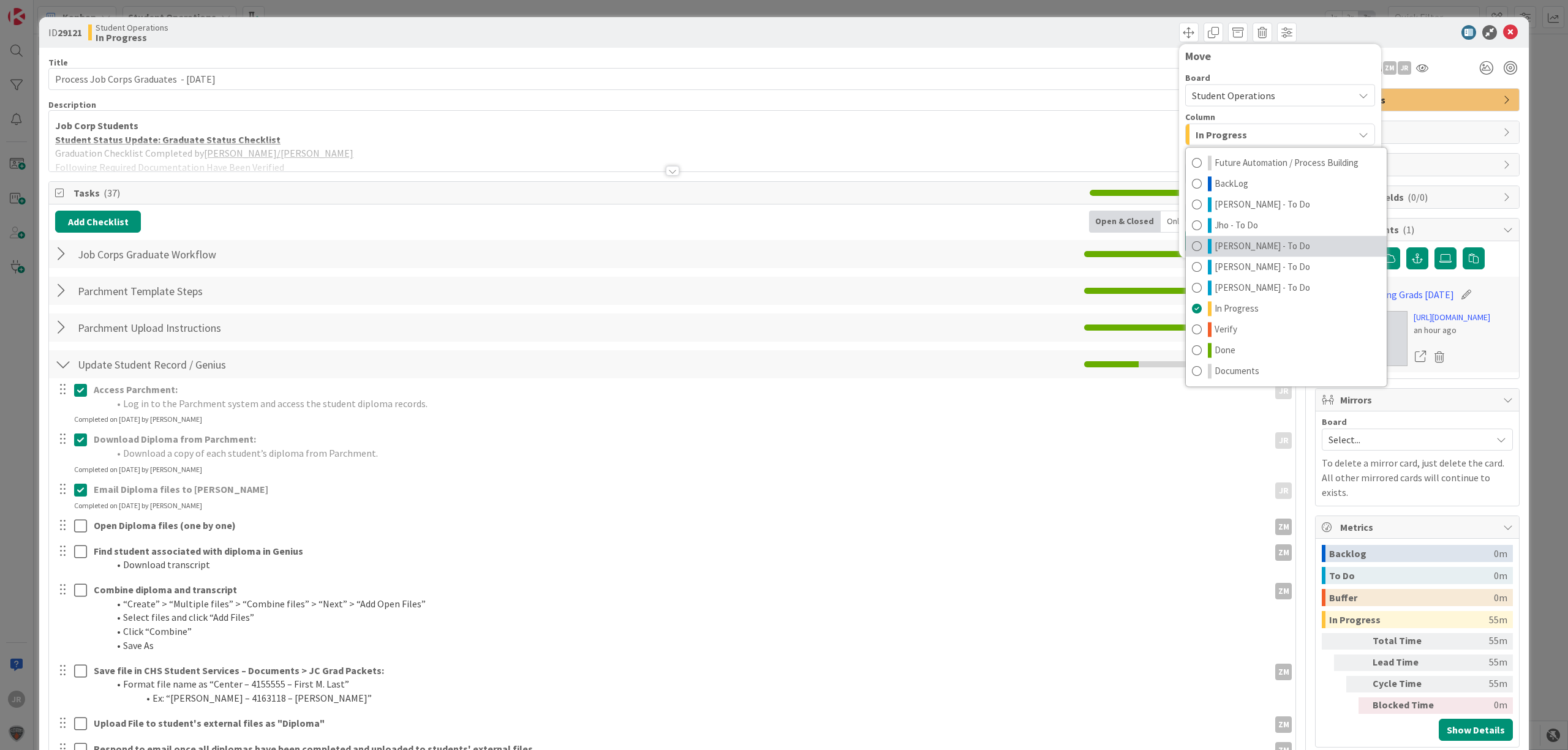
click at [1252, 241] on span "[PERSON_NAME] - To Do" at bounding box center [1263, 246] width 96 height 15
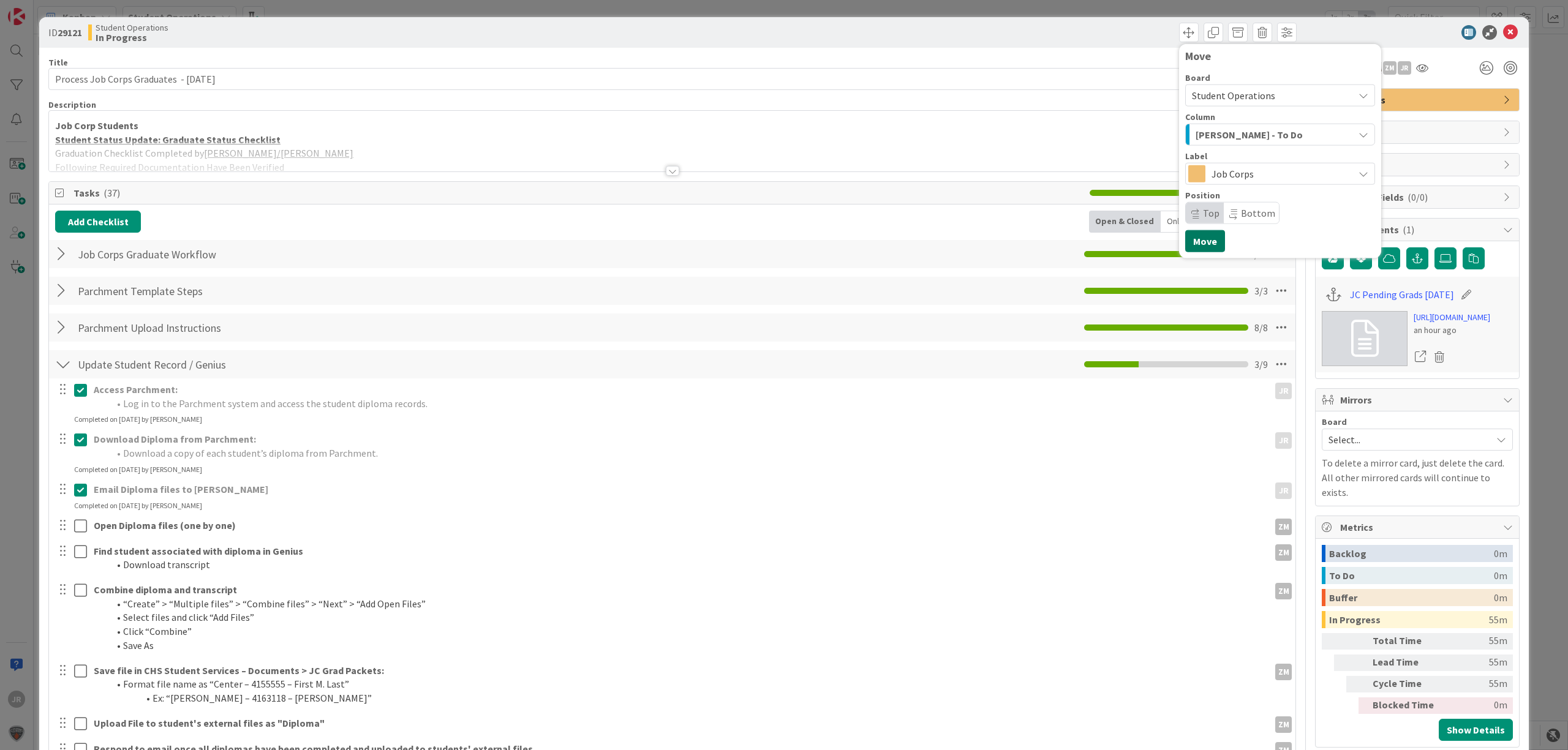
click at [1201, 236] on button "Move" at bounding box center [1204, 242] width 40 height 22
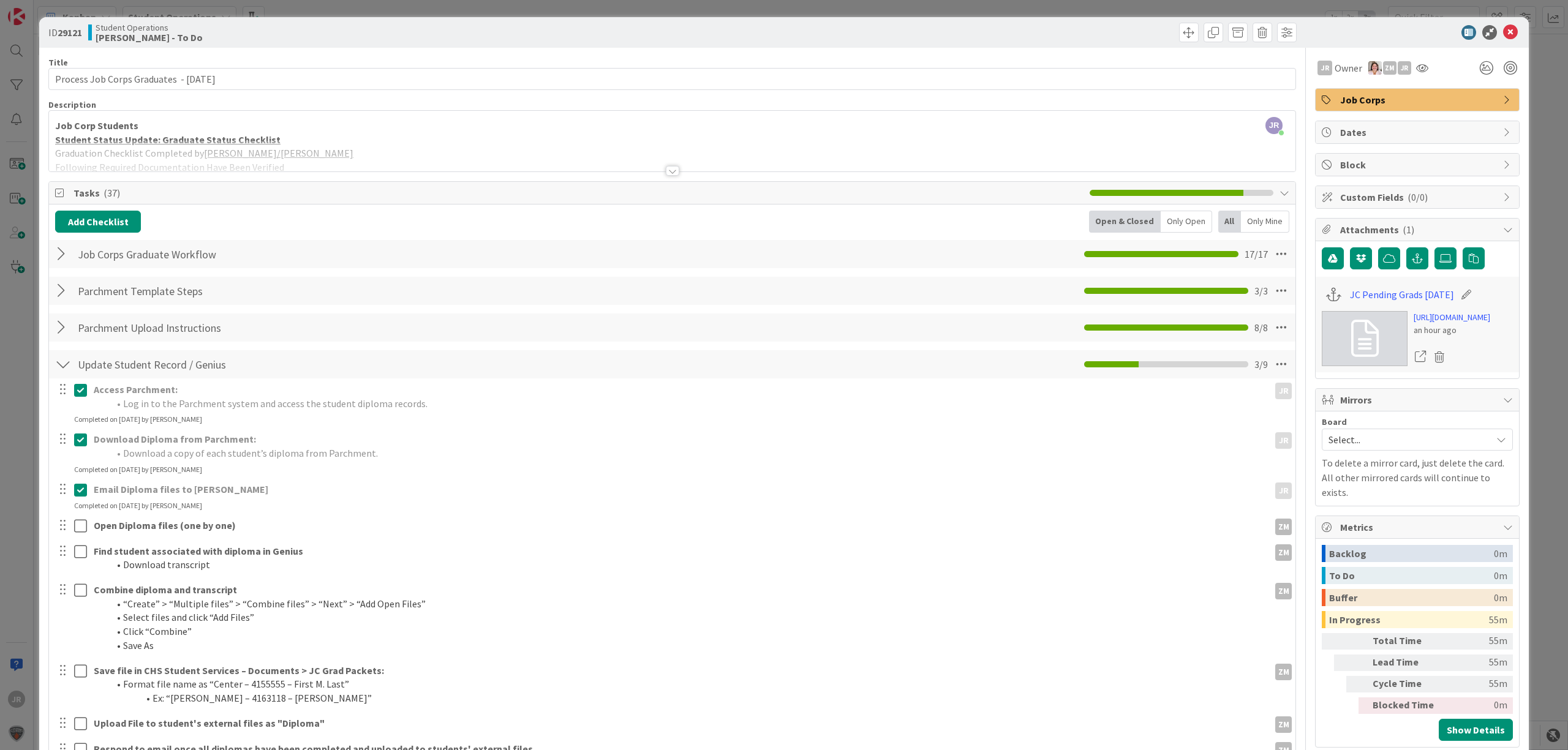
click at [1067, 8] on div "ID 29121 Student Operations Zaida - To Do Move Move Title 41 / 128 Process Job …" at bounding box center [784, 375] width 1568 height 750
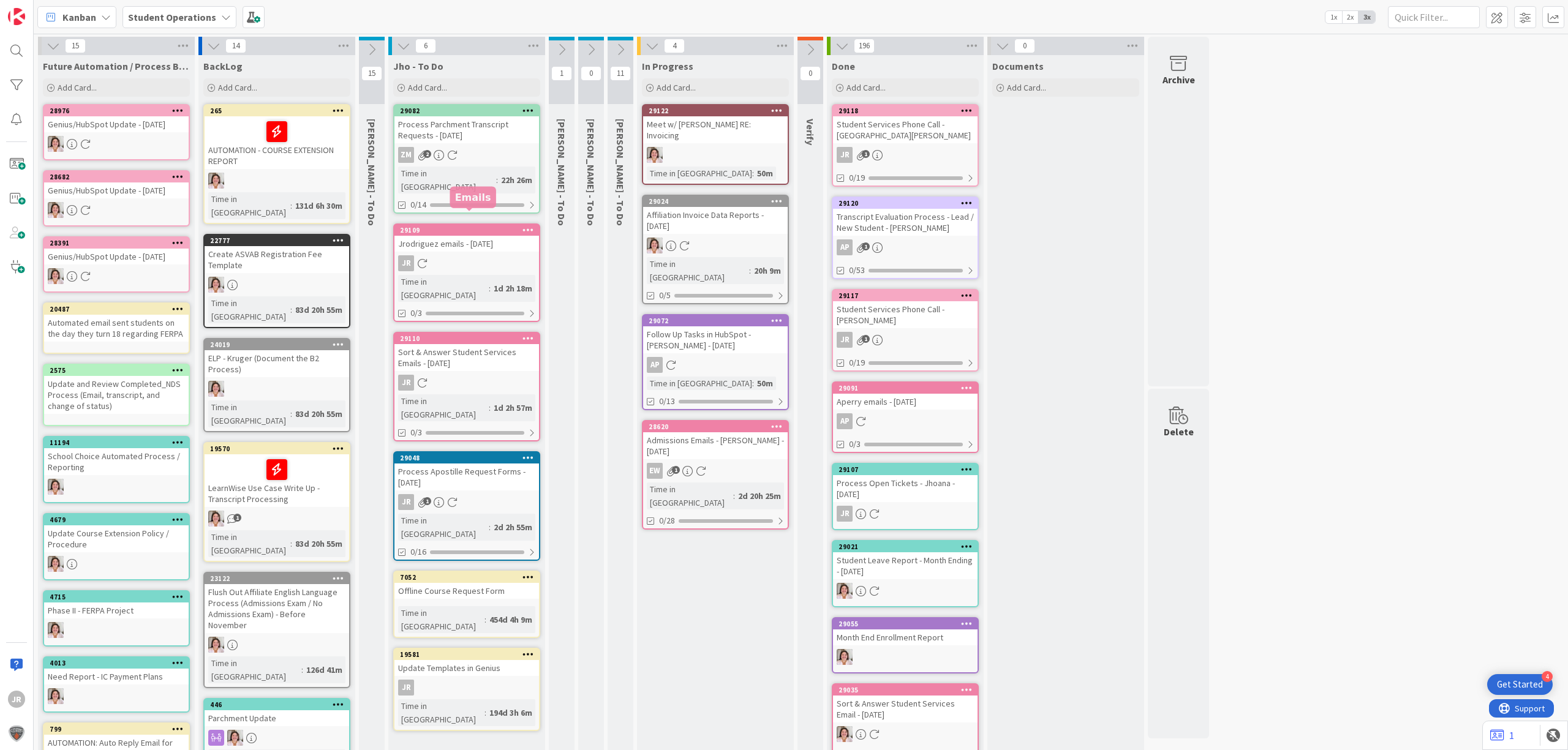
click at [523, 225] on icon at bounding box center [528, 229] width 12 height 8
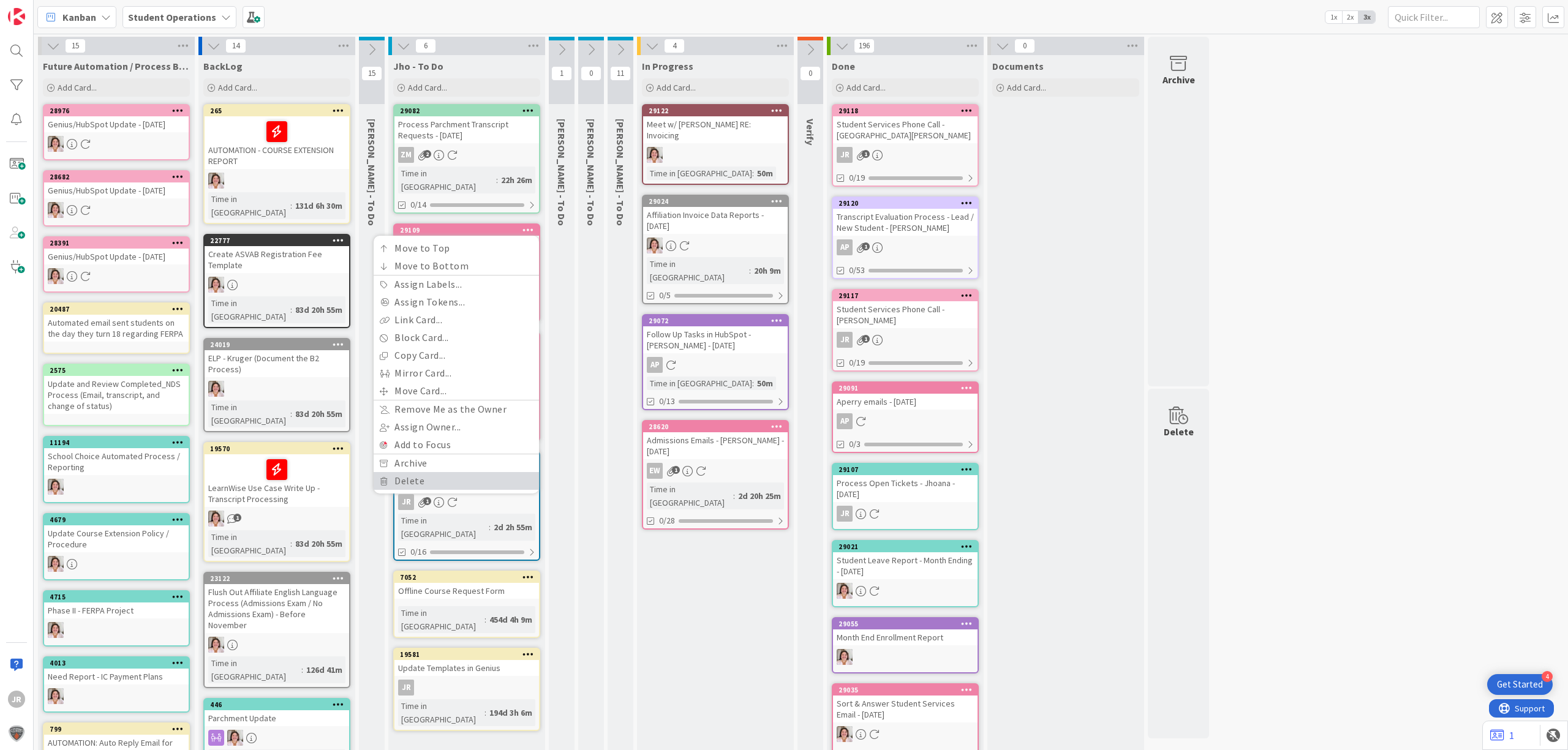
click at [449, 472] on link "Delete" at bounding box center [456, 481] width 165 height 18
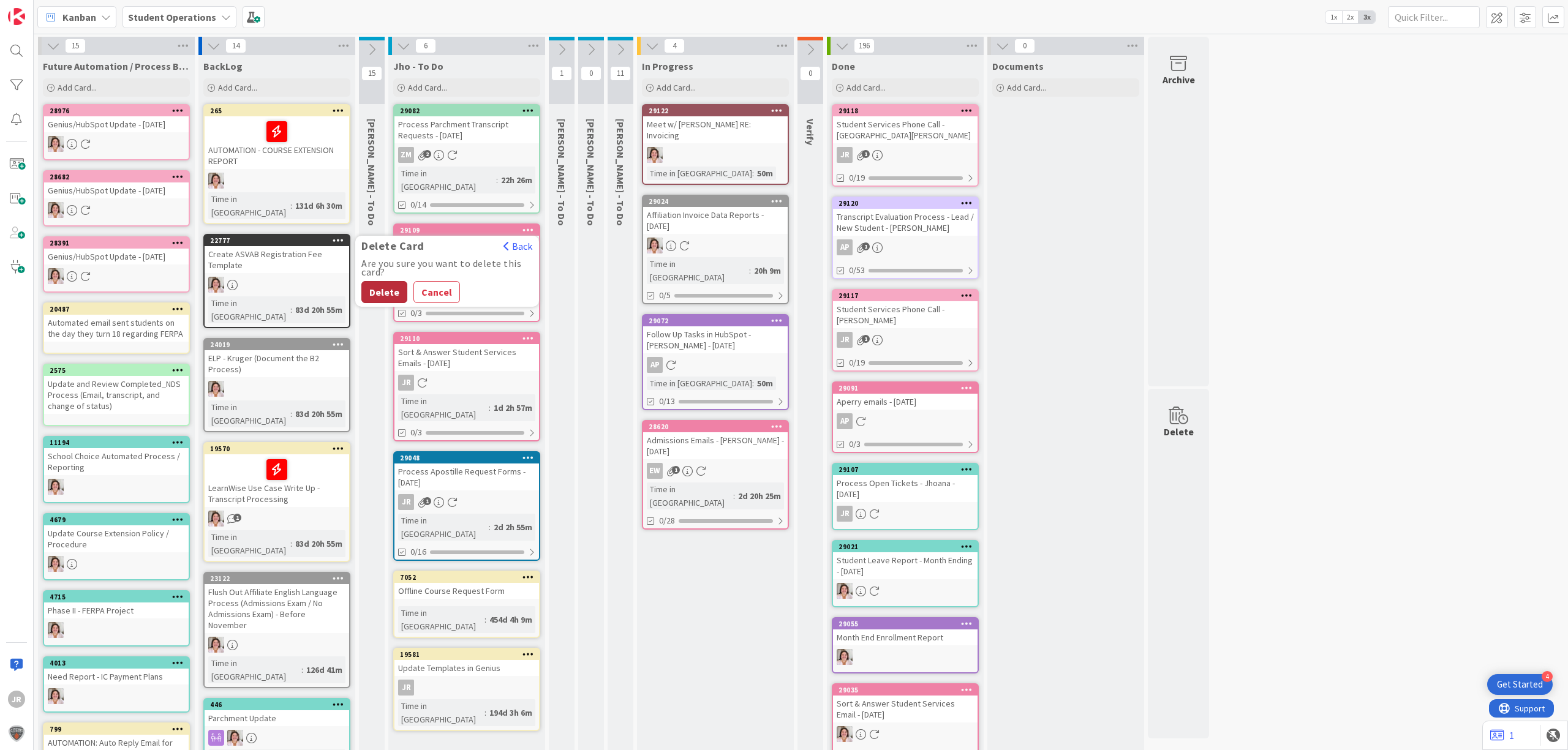
click at [381, 281] on button "Delete" at bounding box center [385, 292] width 46 height 22
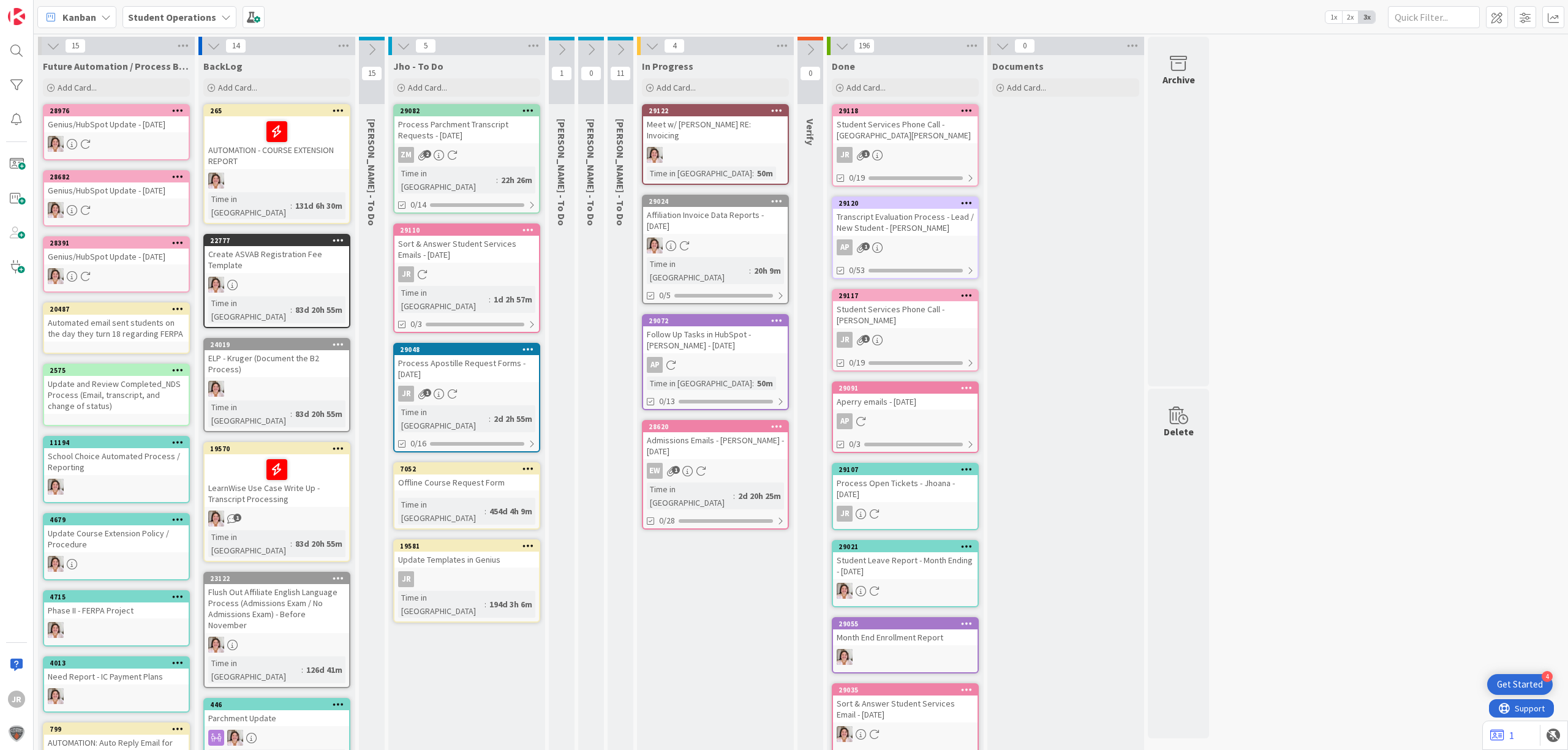
click at [526, 225] on icon at bounding box center [528, 229] width 12 height 8
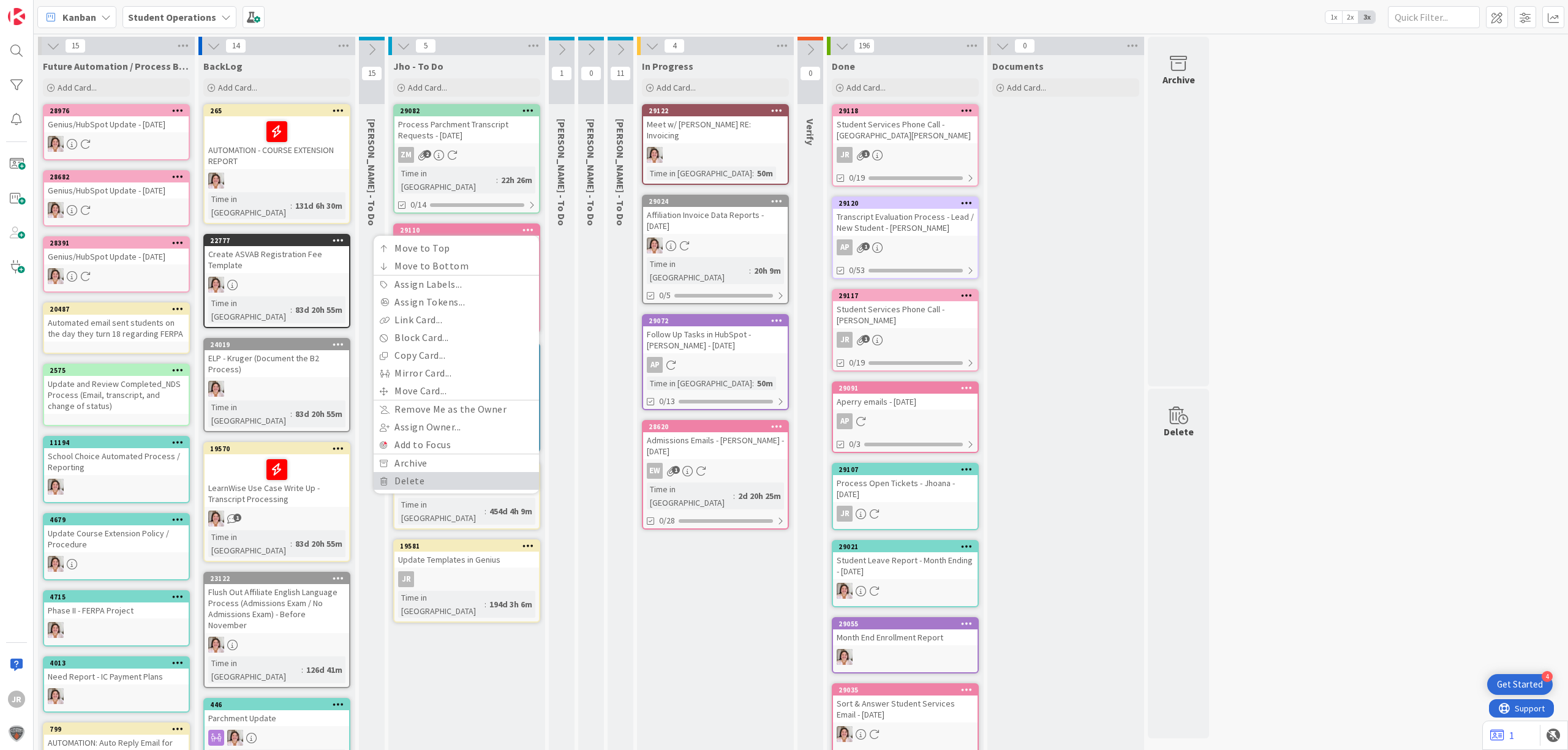
click at [484, 472] on link "Delete" at bounding box center [456, 481] width 165 height 18
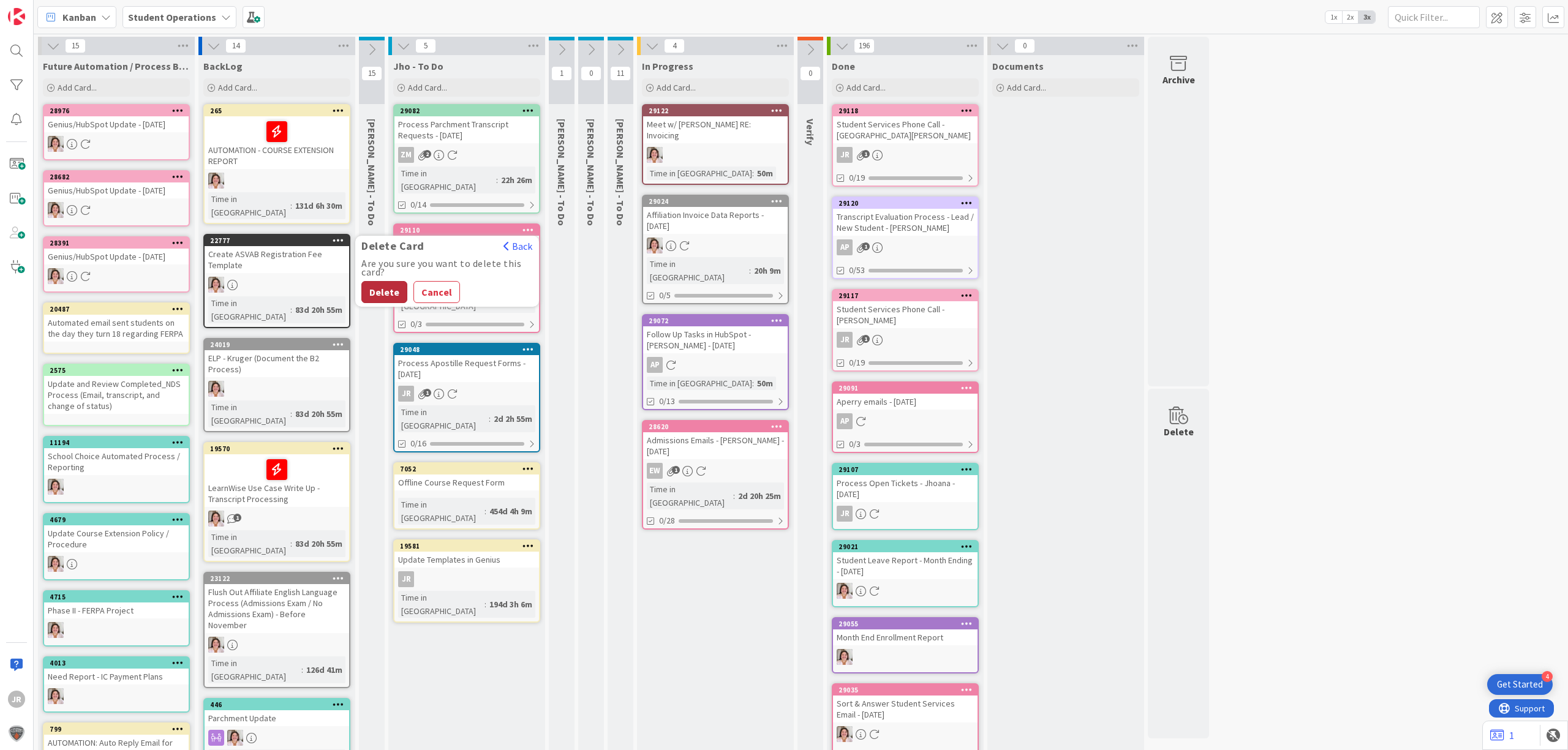
click at [384, 281] on button "Delete" at bounding box center [385, 292] width 46 height 22
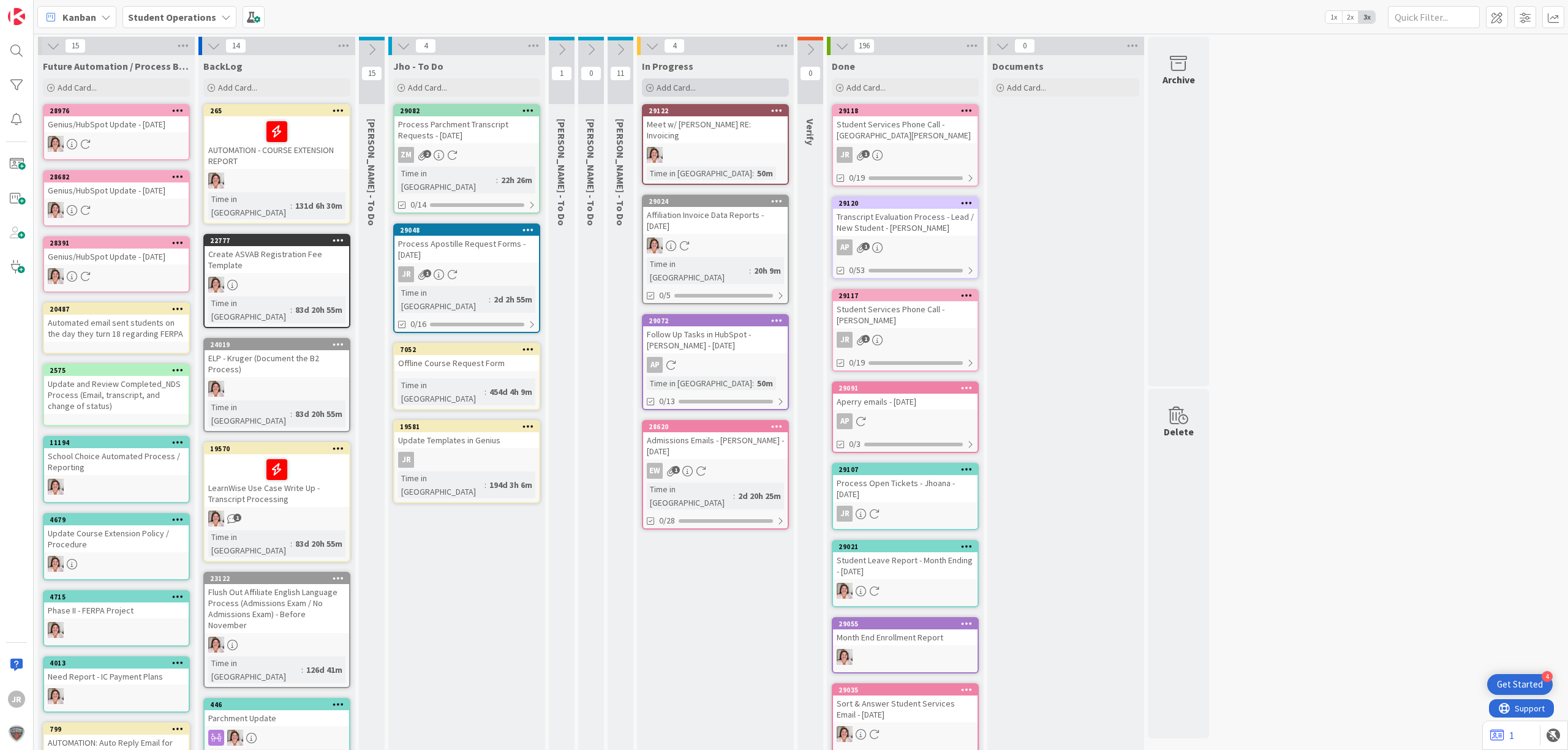
click at [734, 93] on div "Add Card..." at bounding box center [715, 88] width 147 height 18
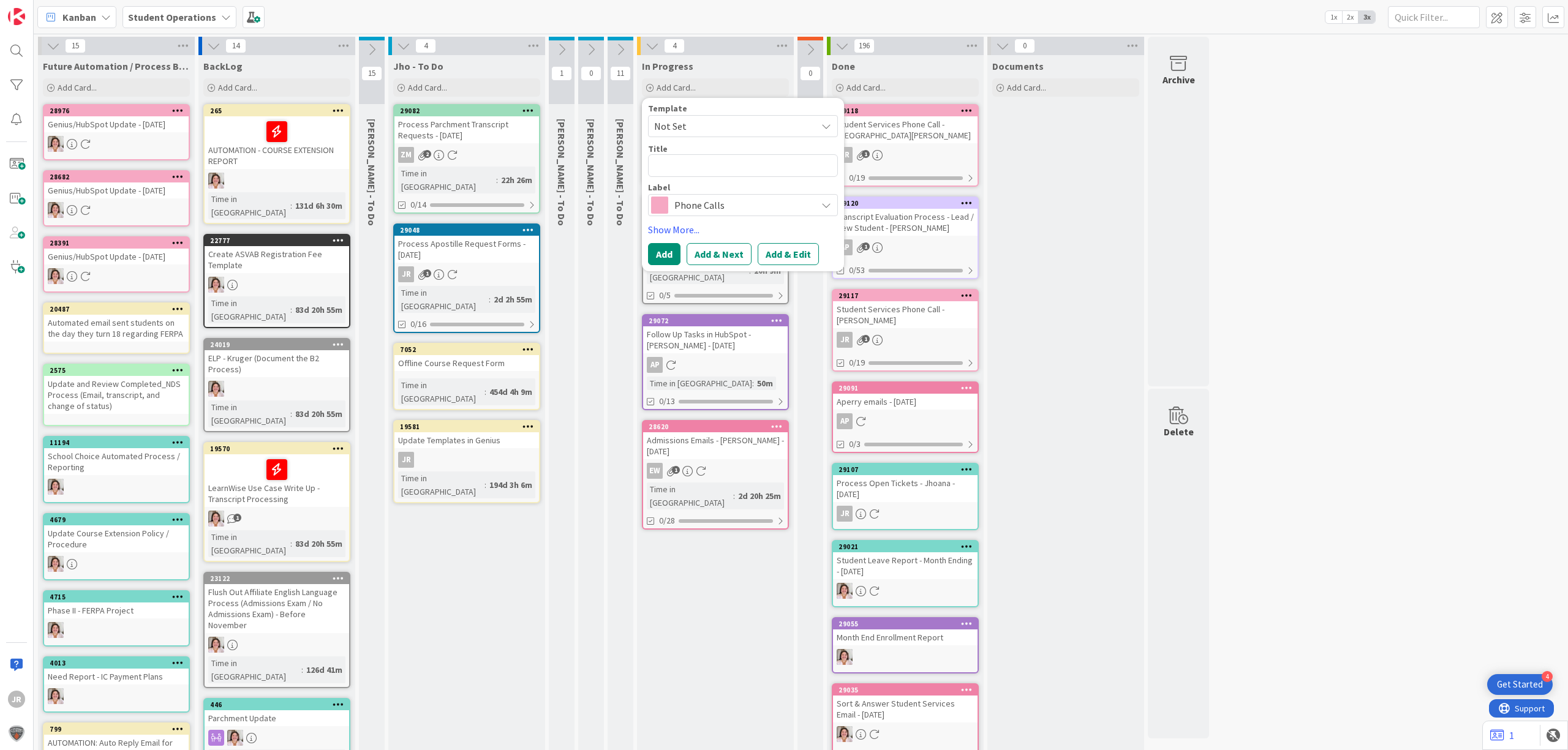
click at [732, 123] on span "Not Set" at bounding box center [731, 125] width 153 height 16
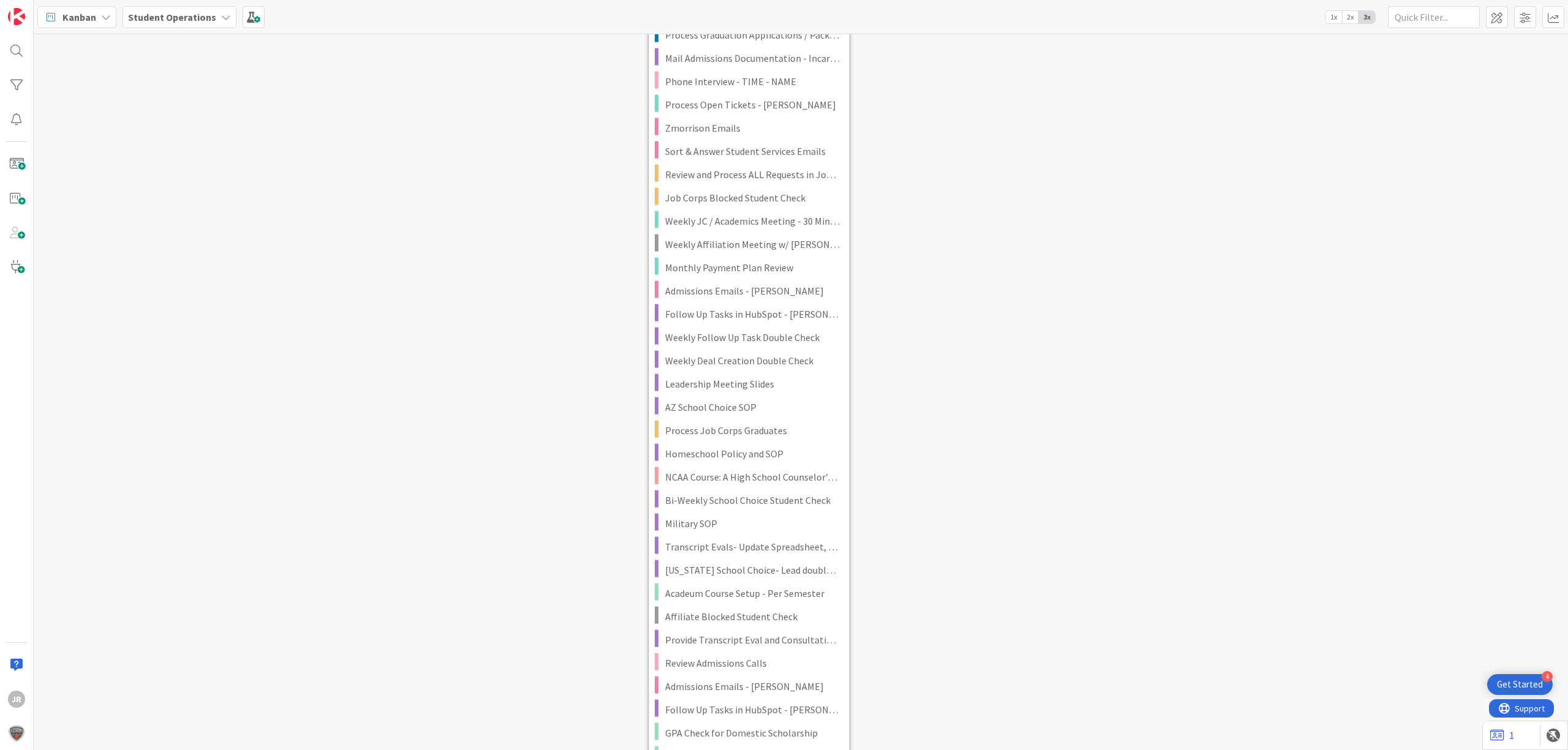
scroll to position [2286, 0]
click at [781, 183] on link "Review and Process ALL Requests in JobCorpSS Email" at bounding box center [749, 173] width 201 height 23
type textarea "x"
type textarea "Review and Process ALL Requests in JobCorpSS Email"
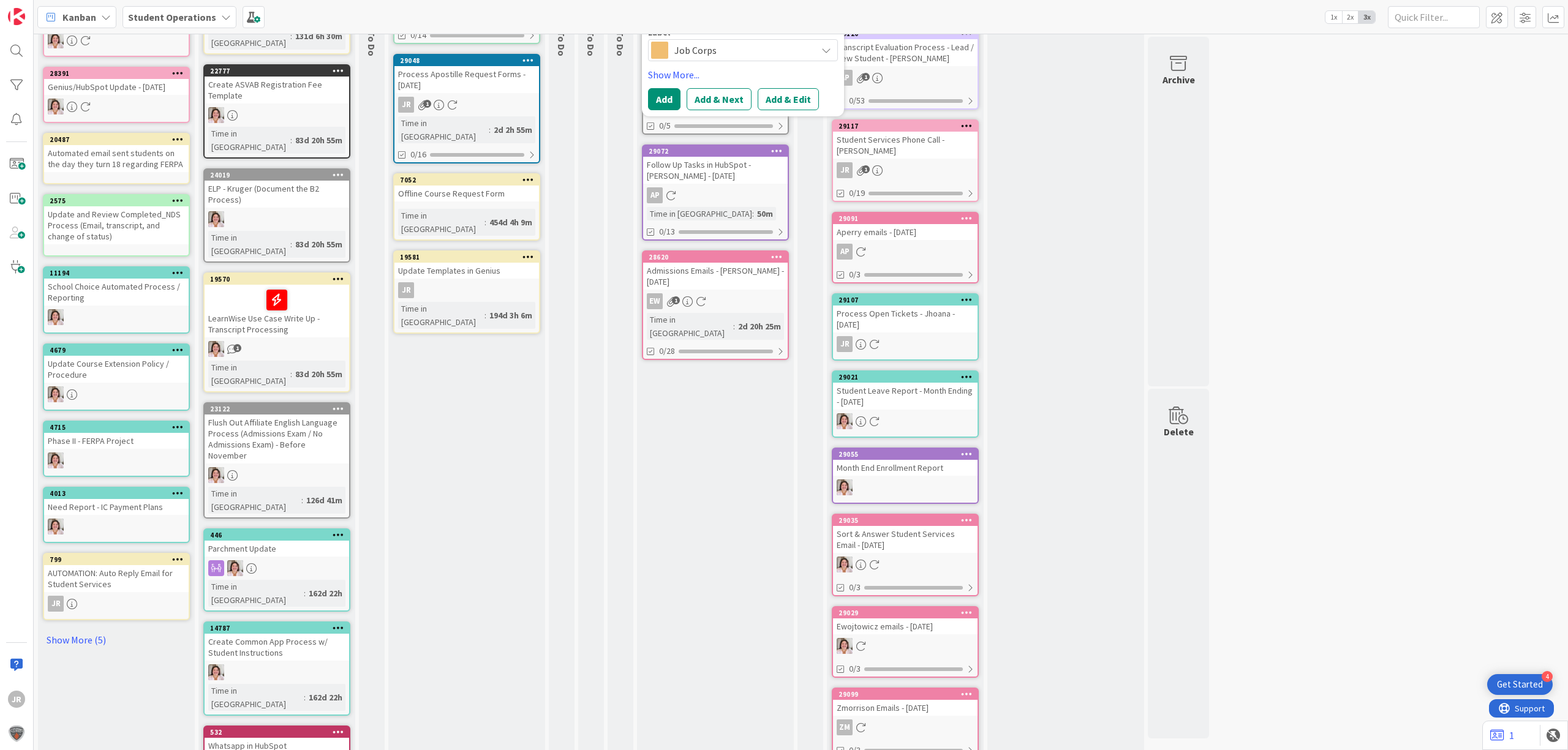
scroll to position [0, 0]
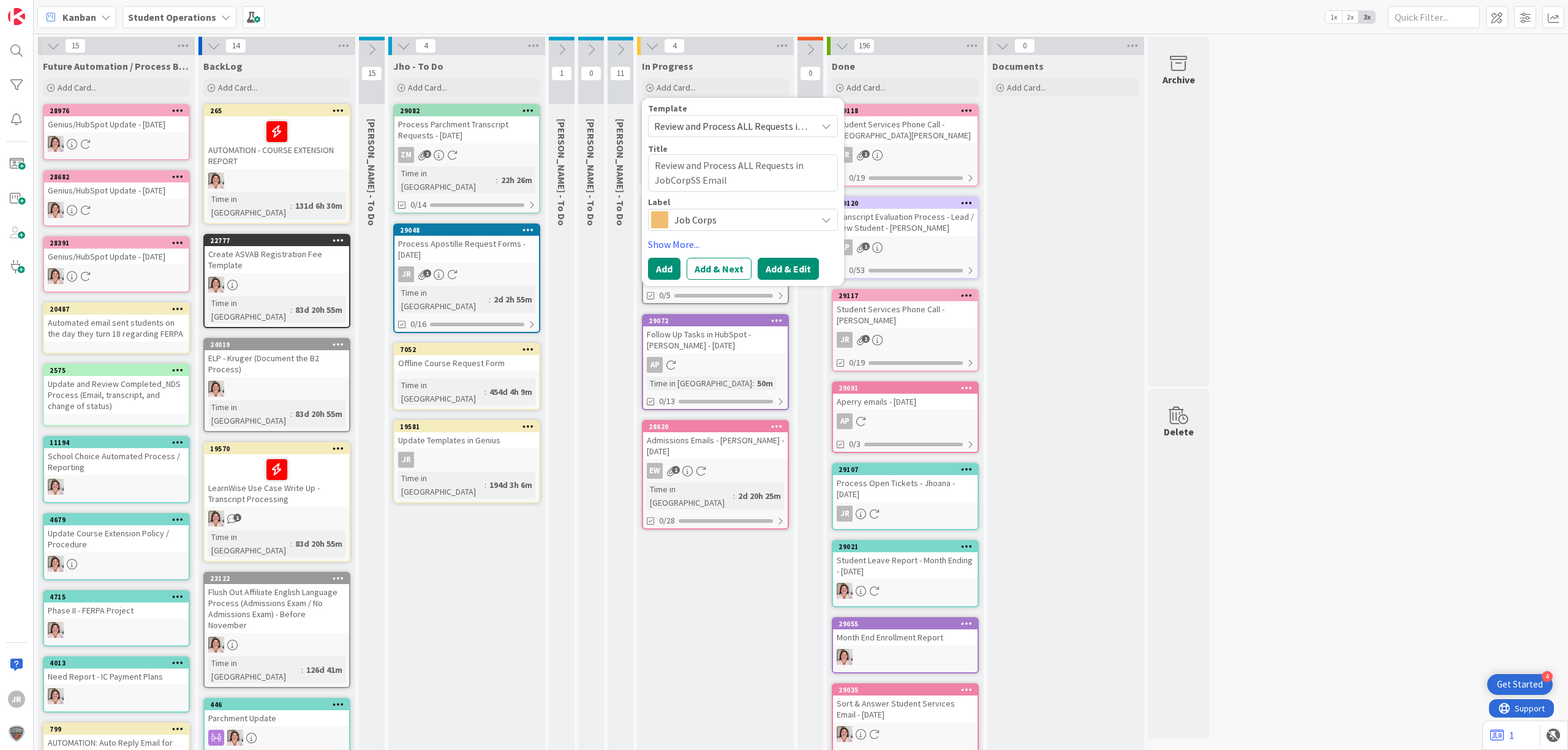
click at [783, 260] on button "Add & Edit" at bounding box center [788, 268] width 61 height 22
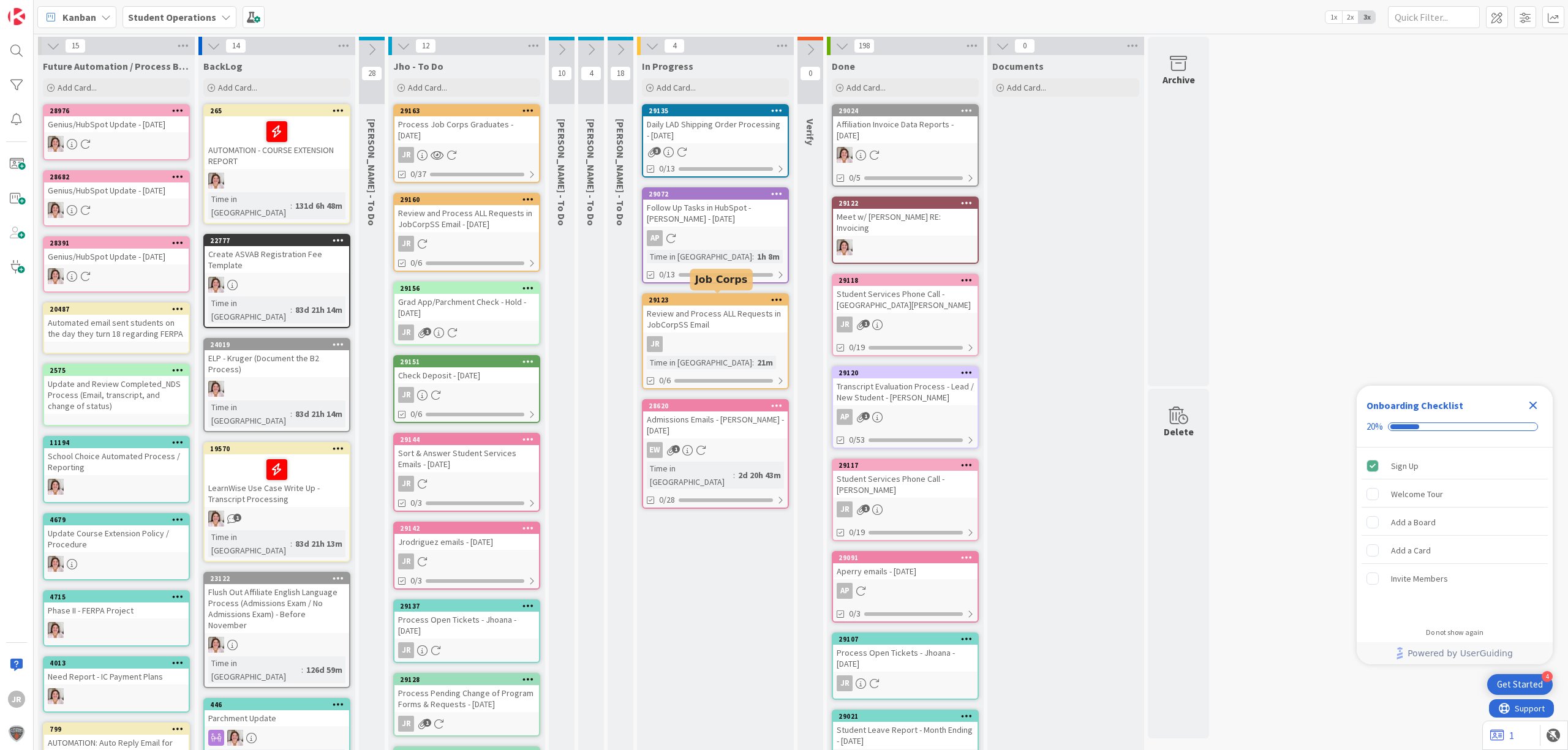
click at [746, 314] on div "Review and Process ALL Requests in JobCorpSS Email" at bounding box center [715, 318] width 145 height 27
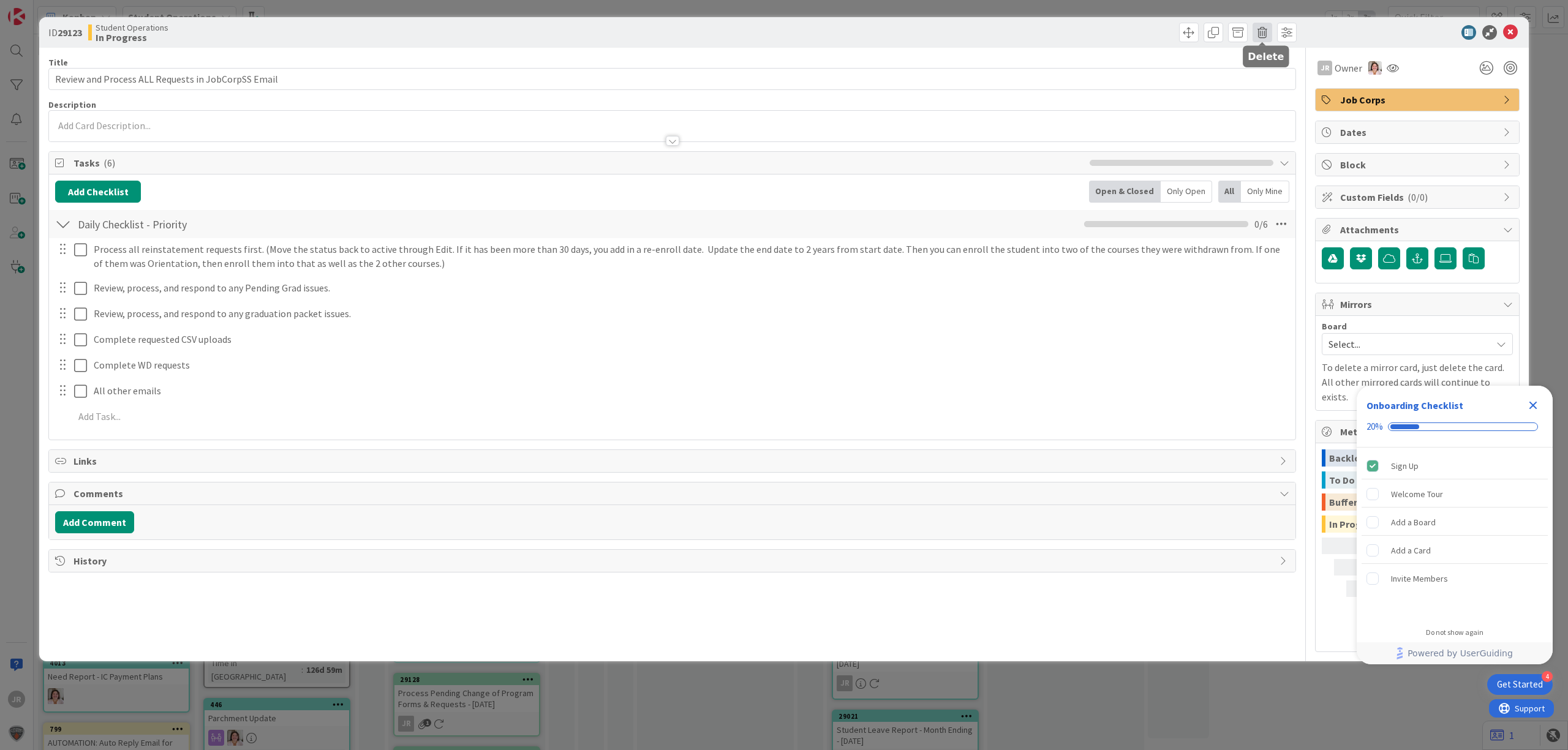
click at [1263, 27] on span at bounding box center [1262, 32] width 19 height 19
click at [1270, 94] on button "Delete" at bounding box center [1282, 90] width 46 height 22
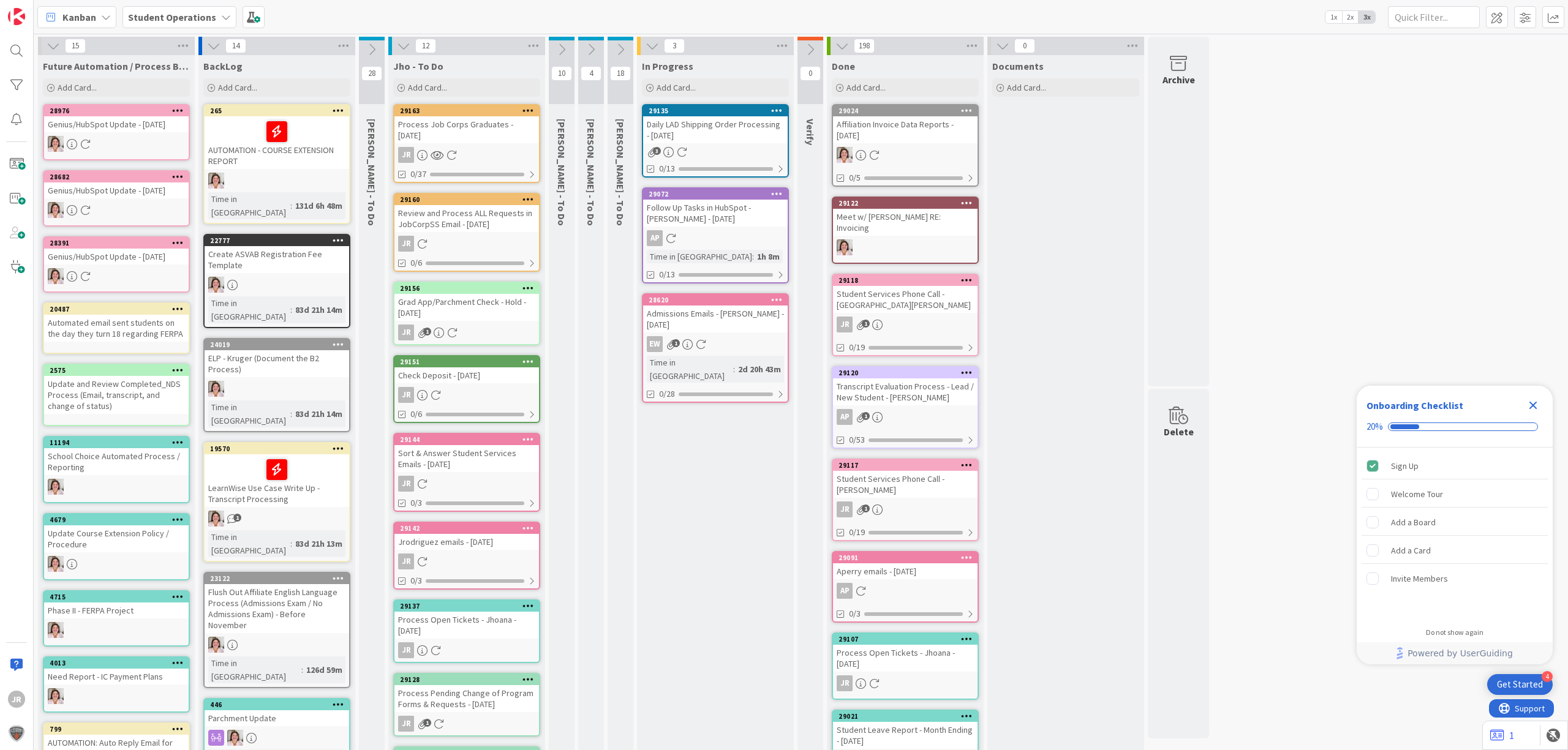
click at [495, 124] on div "Process Job Corps Graduates - 10/03/2025" at bounding box center [466, 129] width 145 height 27
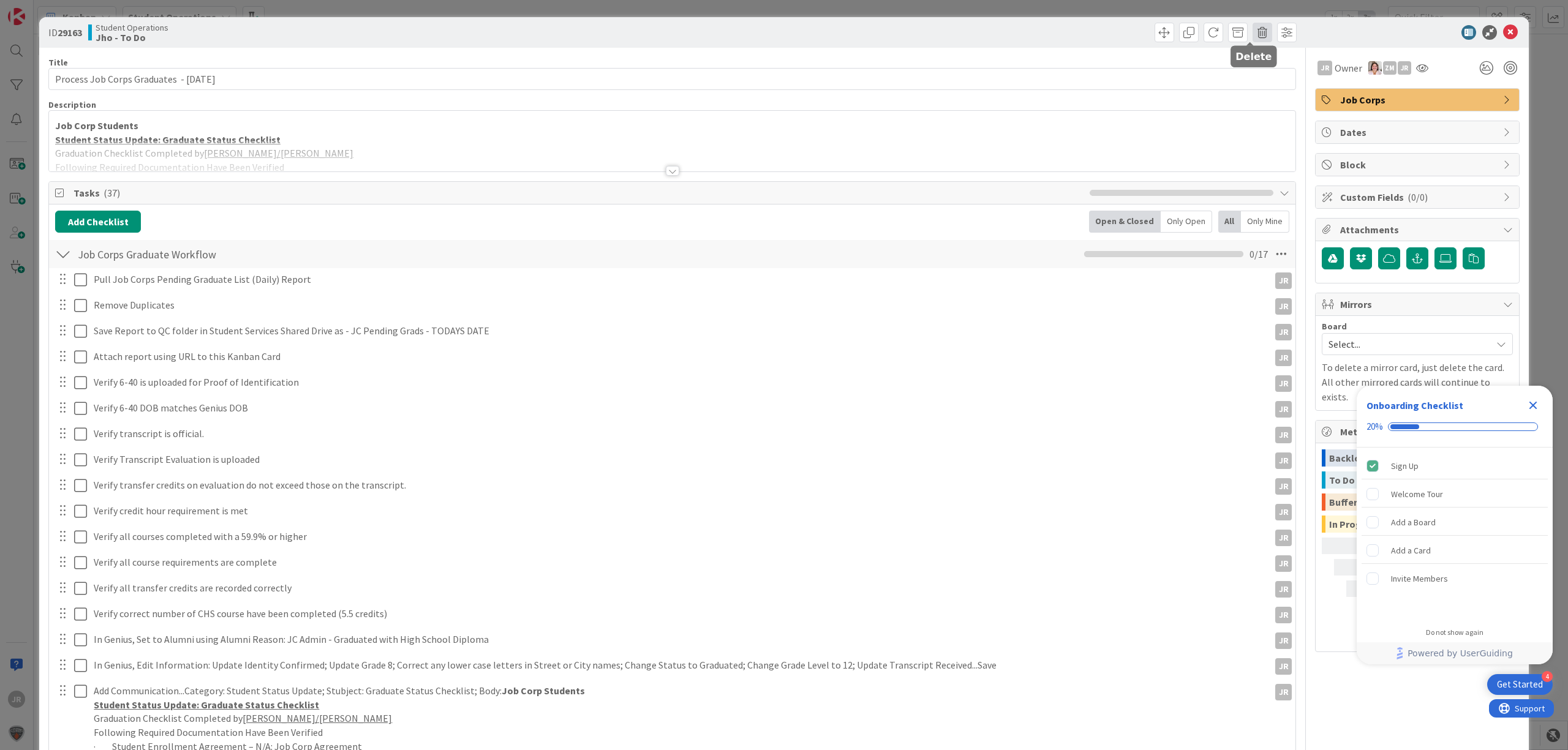
click at [1252, 32] on span at bounding box center [1262, 32] width 19 height 19
click at [1267, 94] on button "Delete" at bounding box center [1282, 90] width 46 height 22
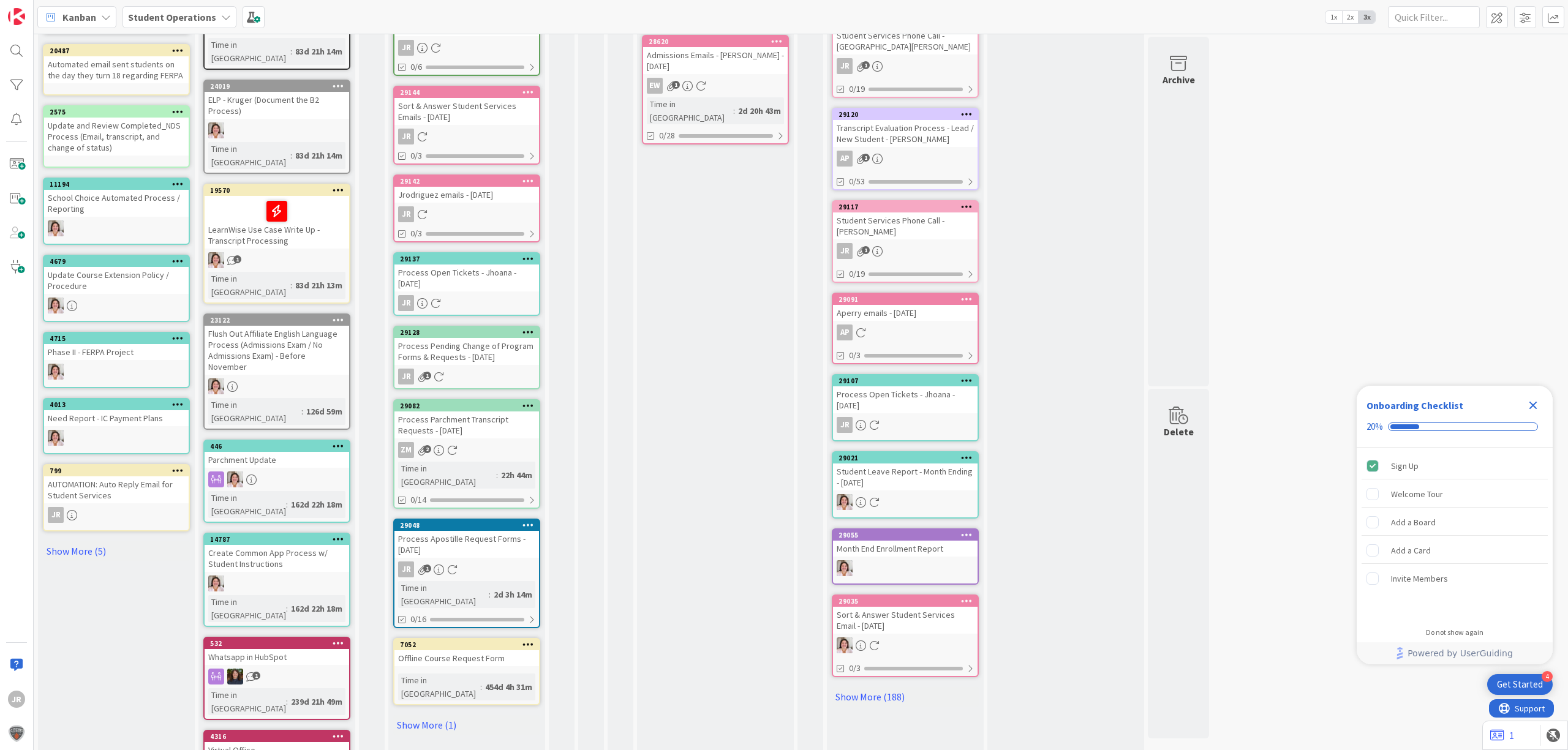
scroll to position [306, 0]
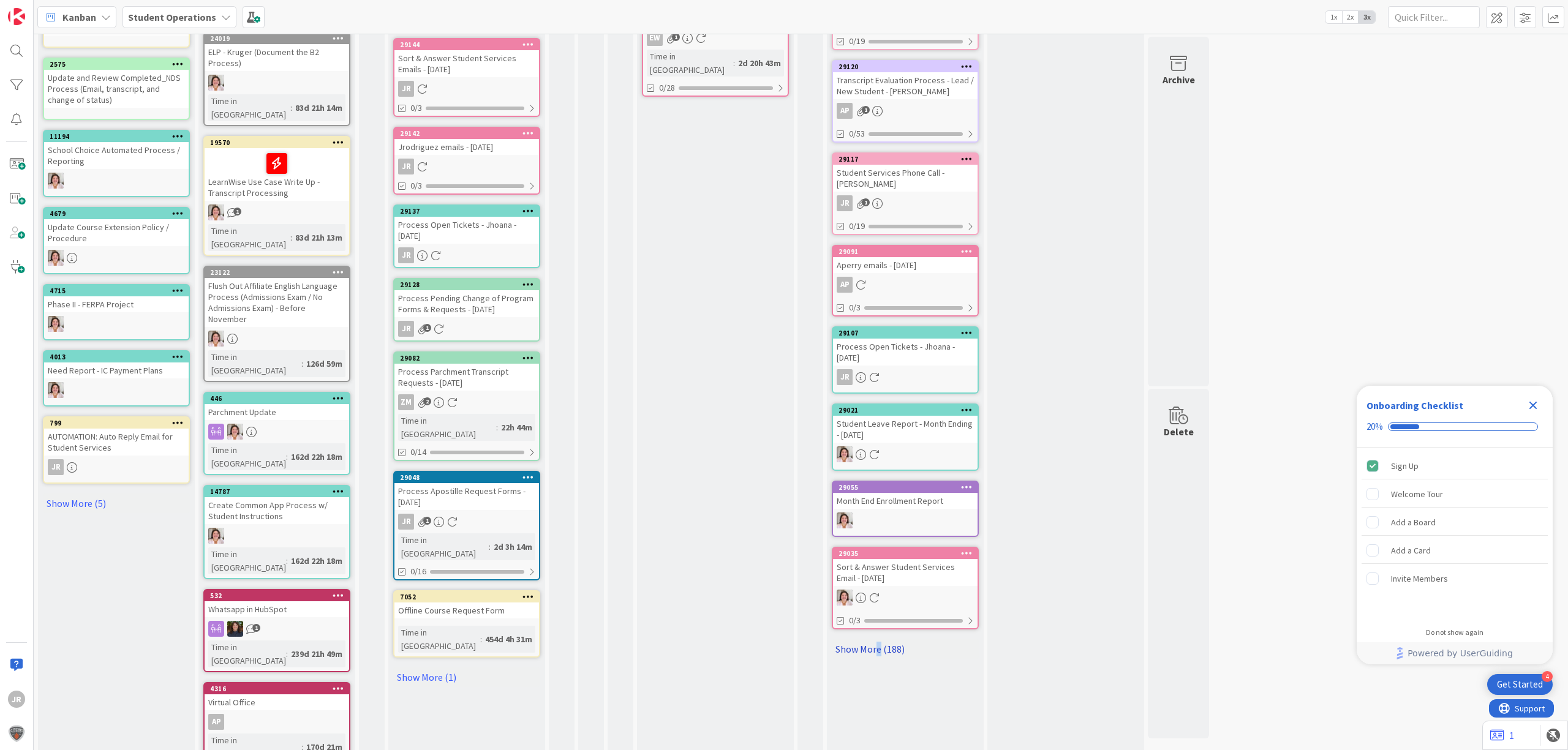
click at [879, 639] on link "Show More (188)" at bounding box center [904, 649] width 147 height 19
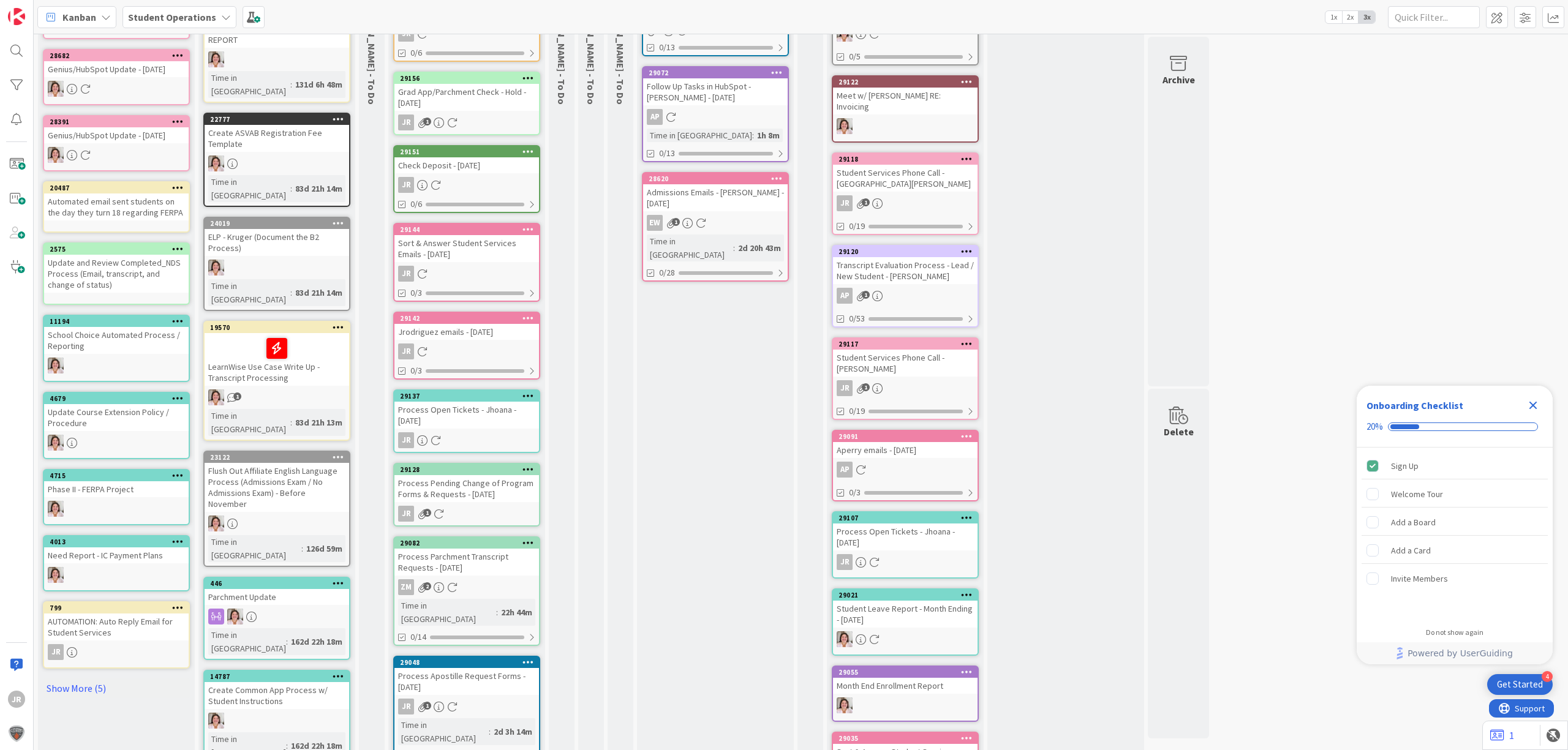
scroll to position [0, 0]
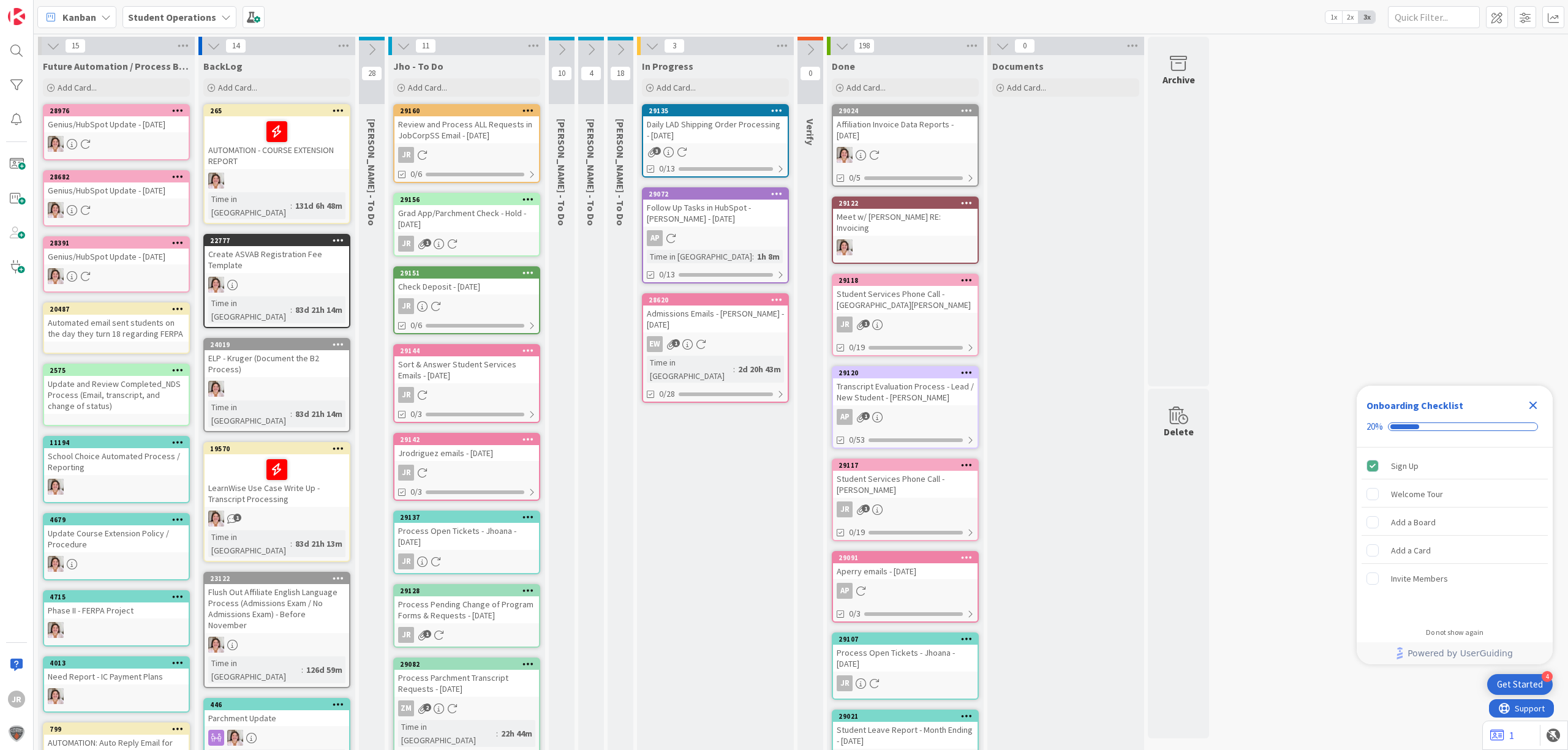
click at [562, 46] on icon at bounding box center [561, 49] width 14 height 14
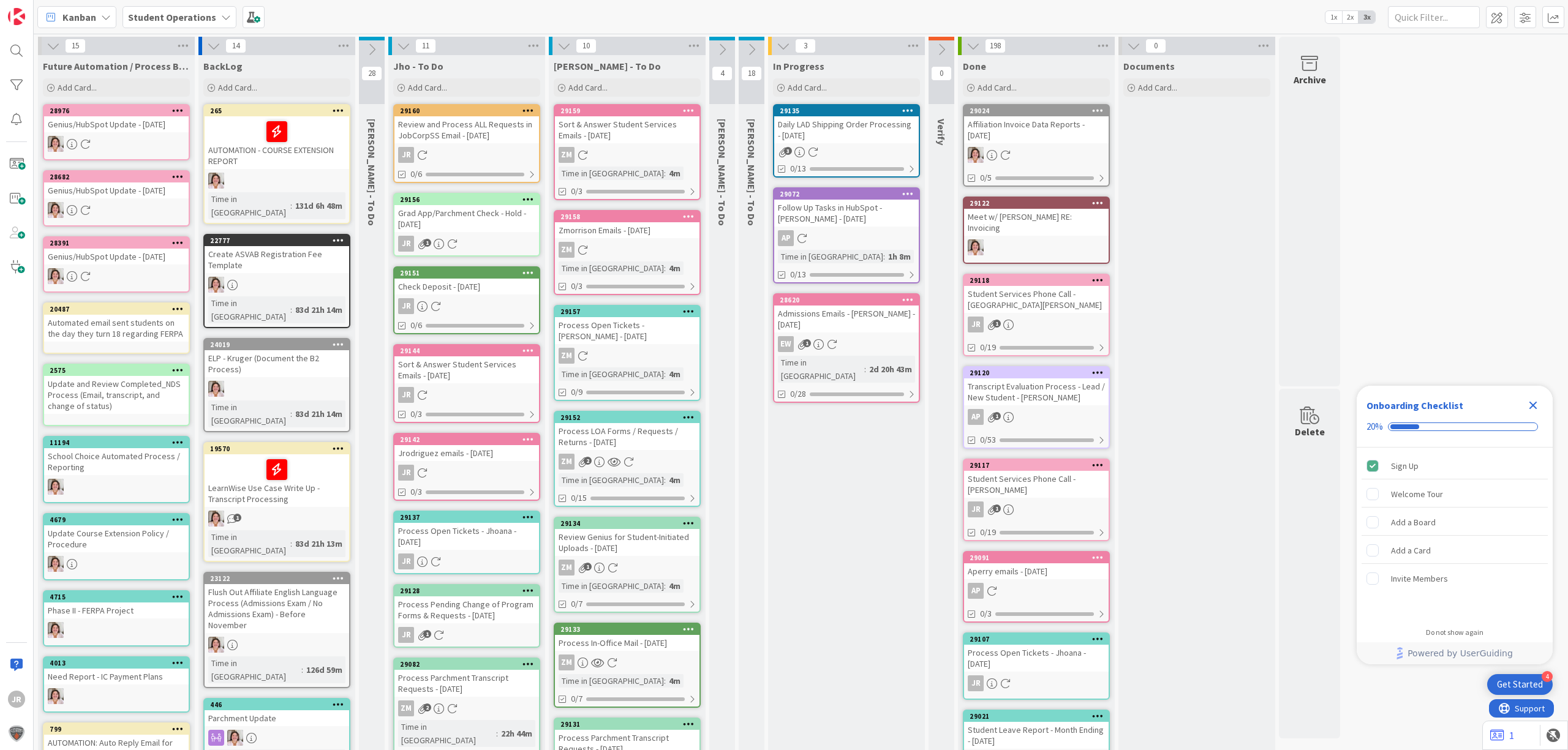
click at [557, 42] on icon at bounding box center [564, 45] width 14 height 14
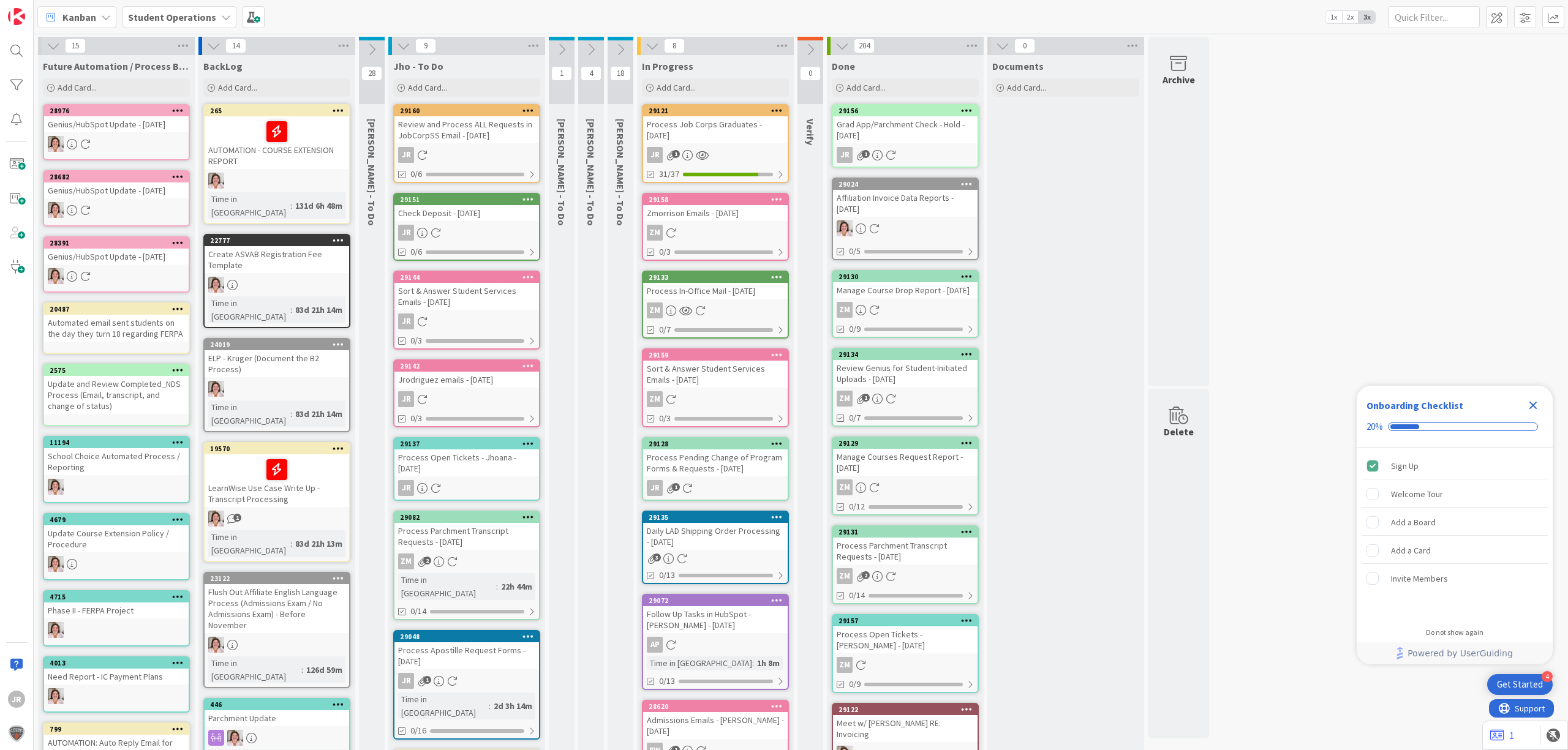
click at [714, 455] on div "Process Pending Change of Program Forms & Requests - 10/03/2025" at bounding box center [715, 462] width 145 height 27
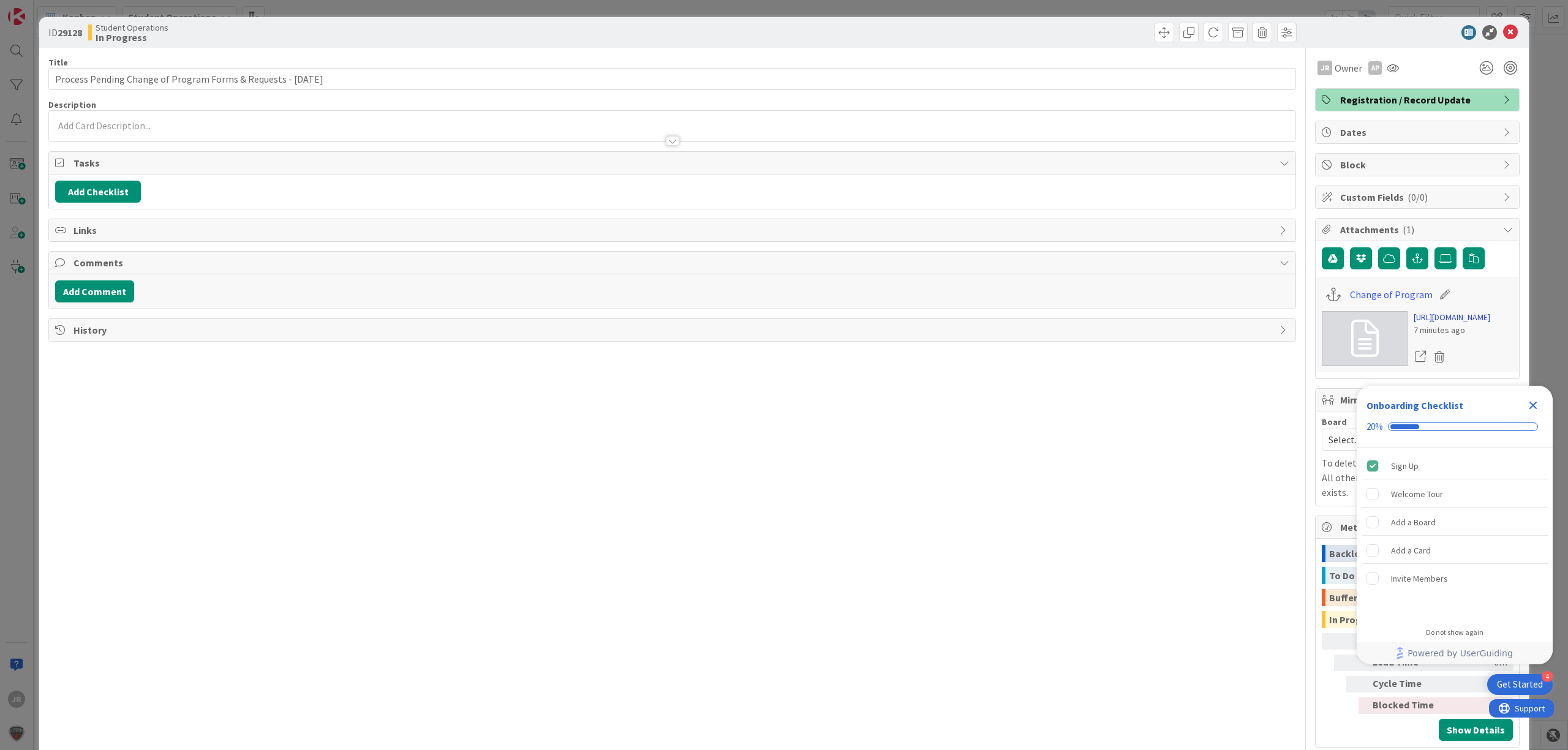
click at [1422, 324] on link "https://forms.office.com/Pages/DesignPageV2.aspx?prevorigin=shell&origin=NeoPor…" at bounding box center [1452, 317] width 77 height 13
click at [1155, 30] on span at bounding box center [1164, 32] width 19 height 19
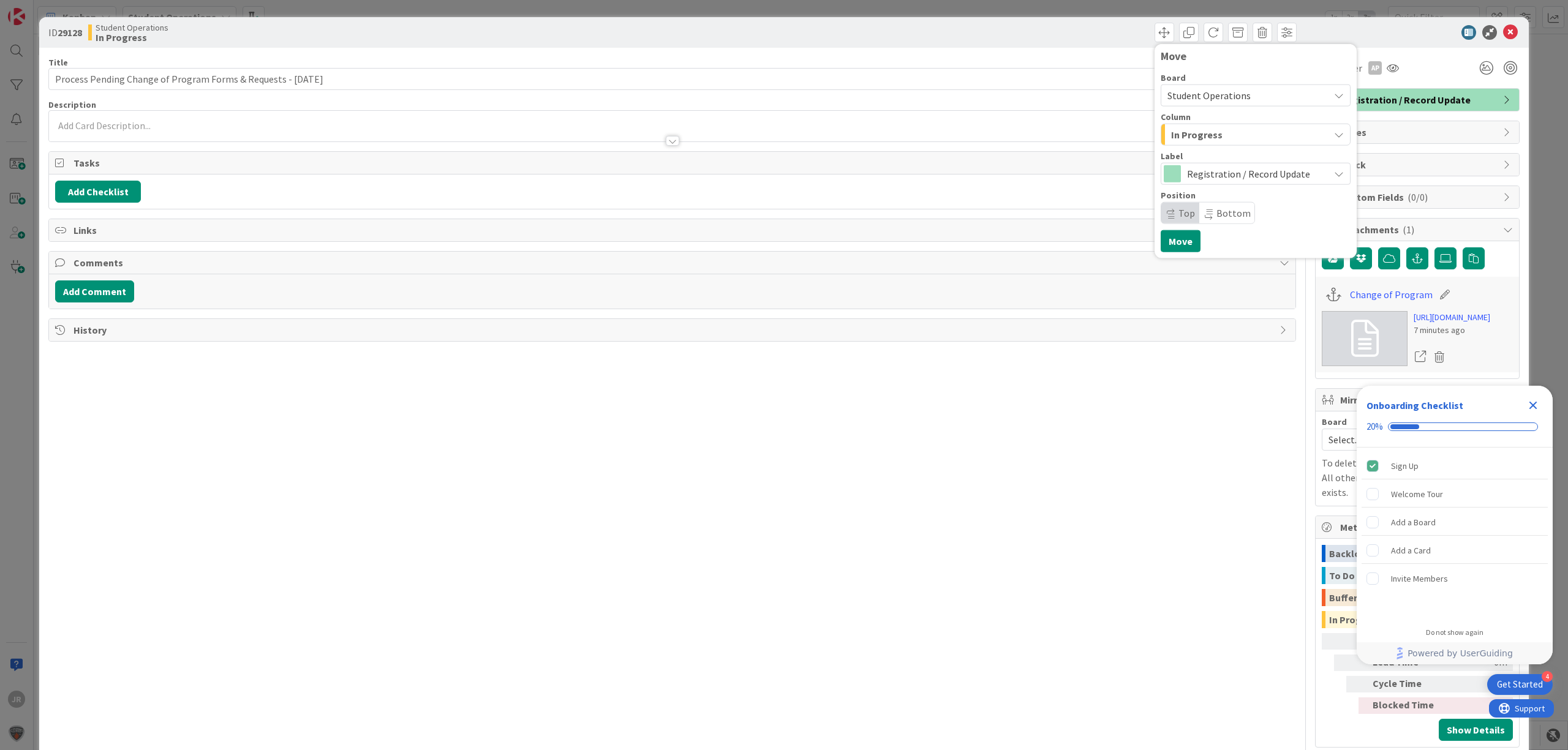
click at [1176, 139] on span "In Progress" at bounding box center [1197, 134] width 52 height 16
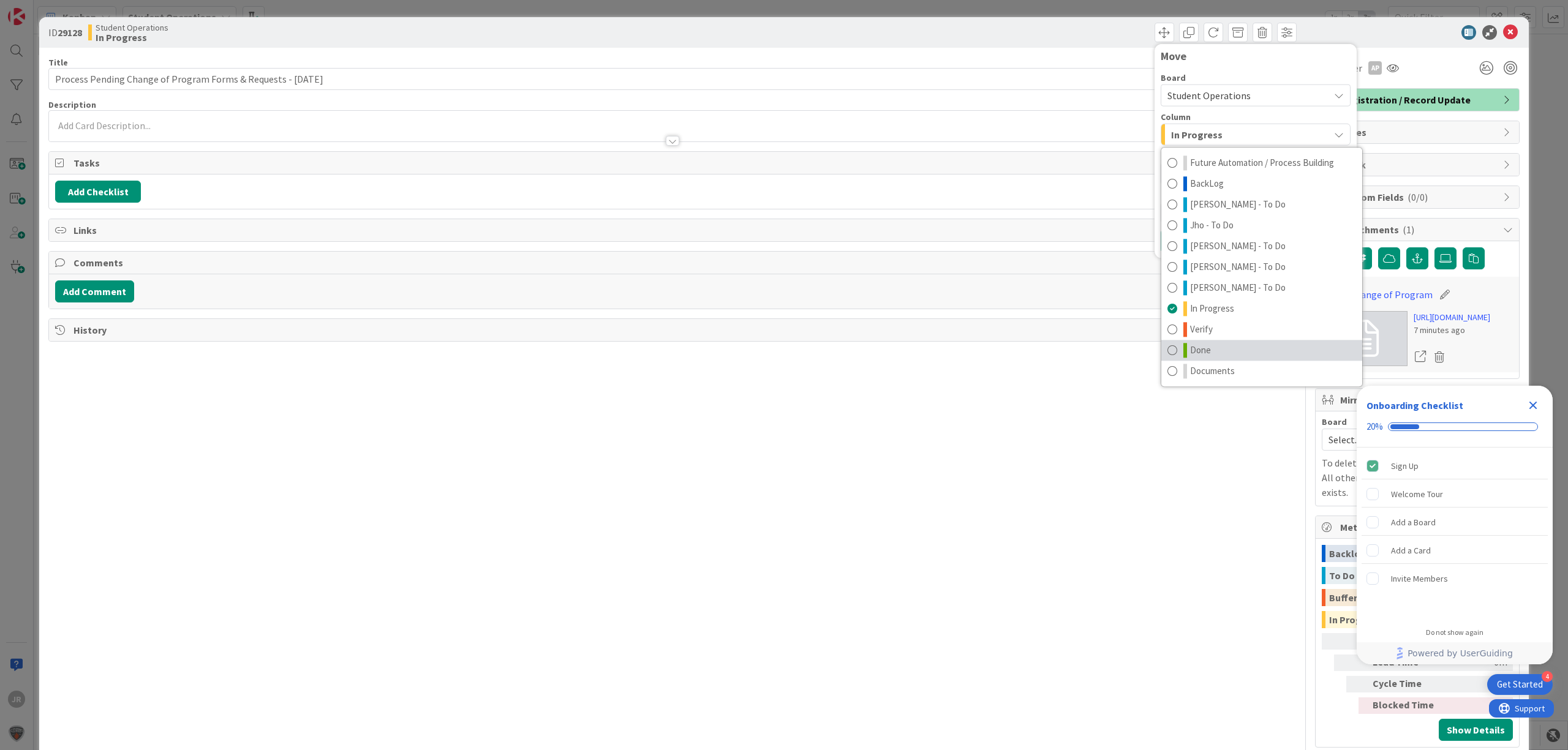
click at [1219, 345] on link "Done" at bounding box center [1263, 350] width 201 height 21
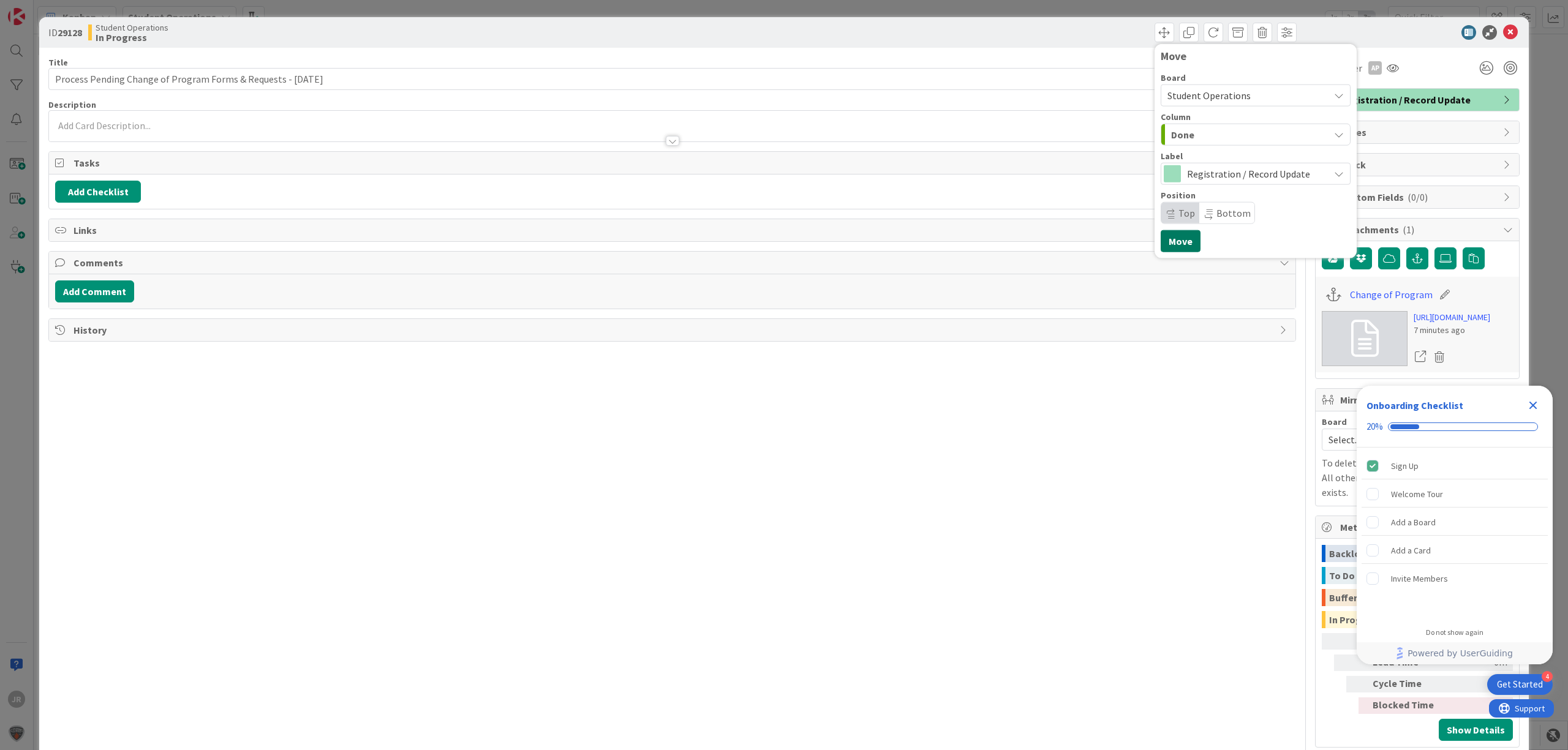
click at [1172, 248] on button "Move" at bounding box center [1180, 242] width 40 height 22
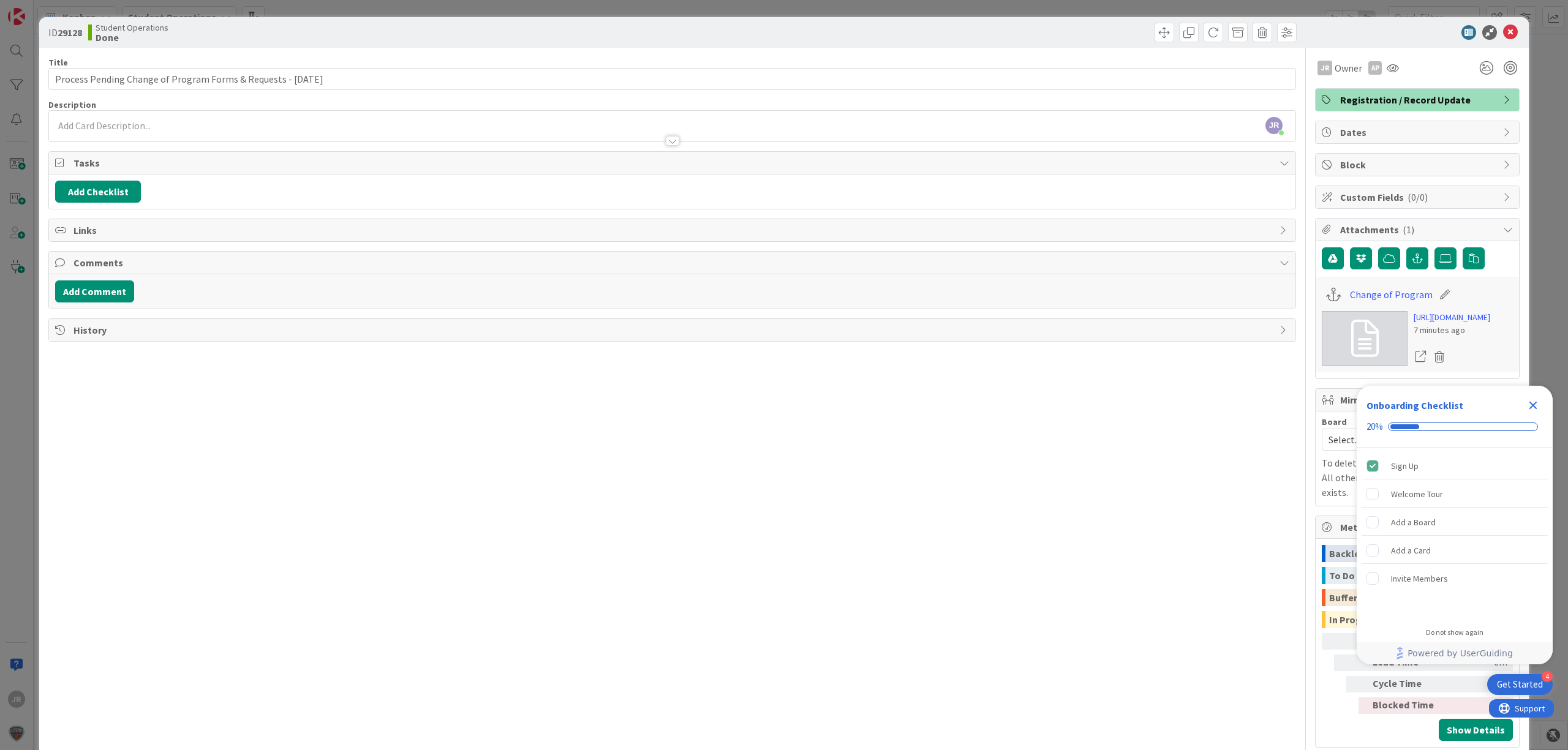
click at [770, 1] on div "ID 29128 Student Operations Done Move Move Title 63 / 128 Process Pending Chang…" at bounding box center [784, 375] width 1568 height 750
